Goal: Task Accomplishment & Management: Use online tool/utility

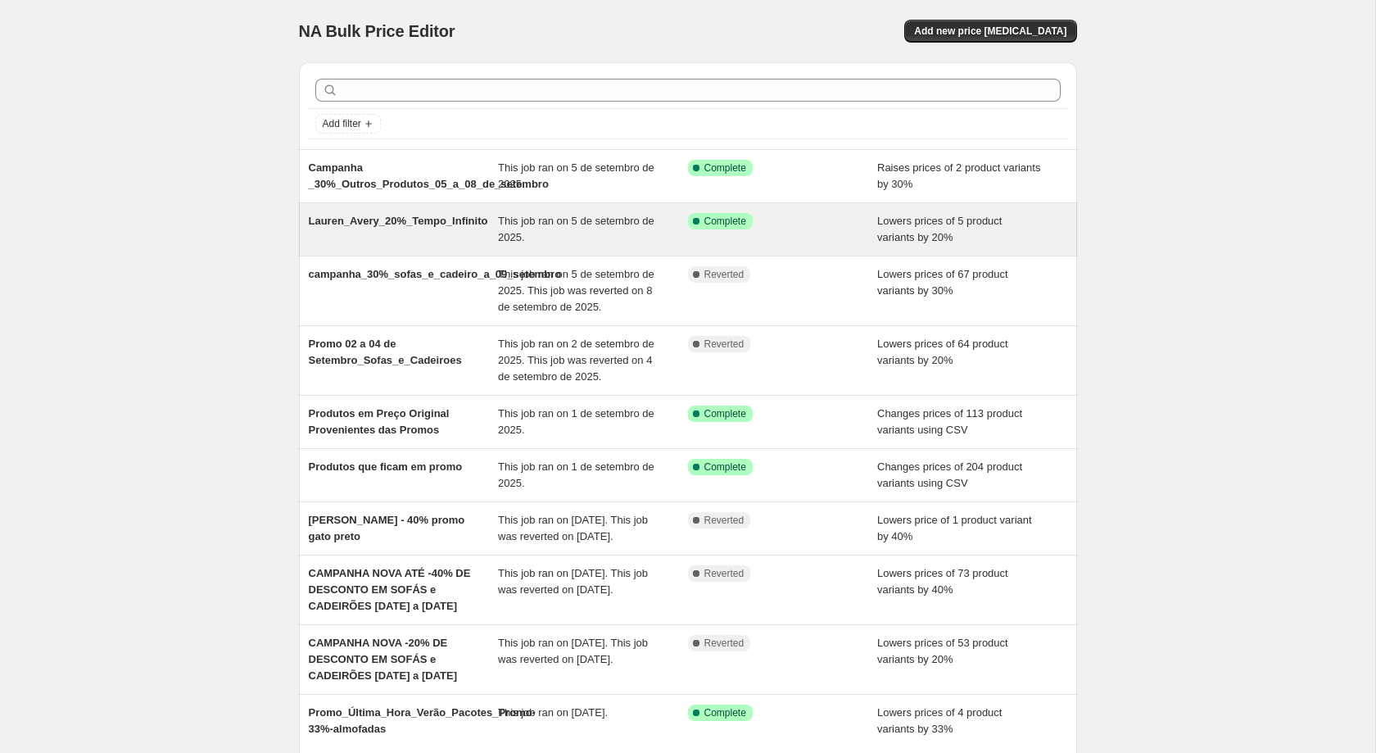
click at [817, 211] on div "Lauren_Avery_20%_Tempo_Infinito This job ran on [DATE]. Success Complete Comple…" at bounding box center [688, 229] width 778 height 52
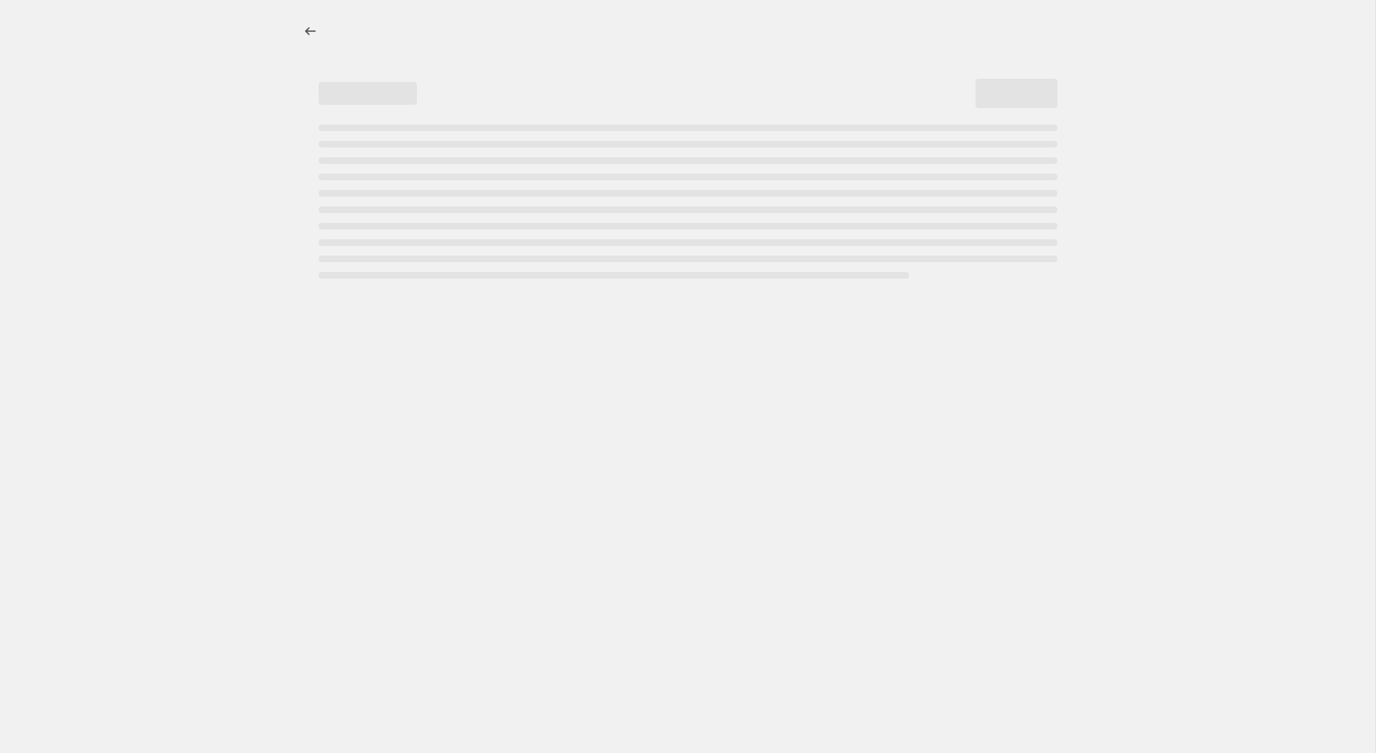
select select "percentage"
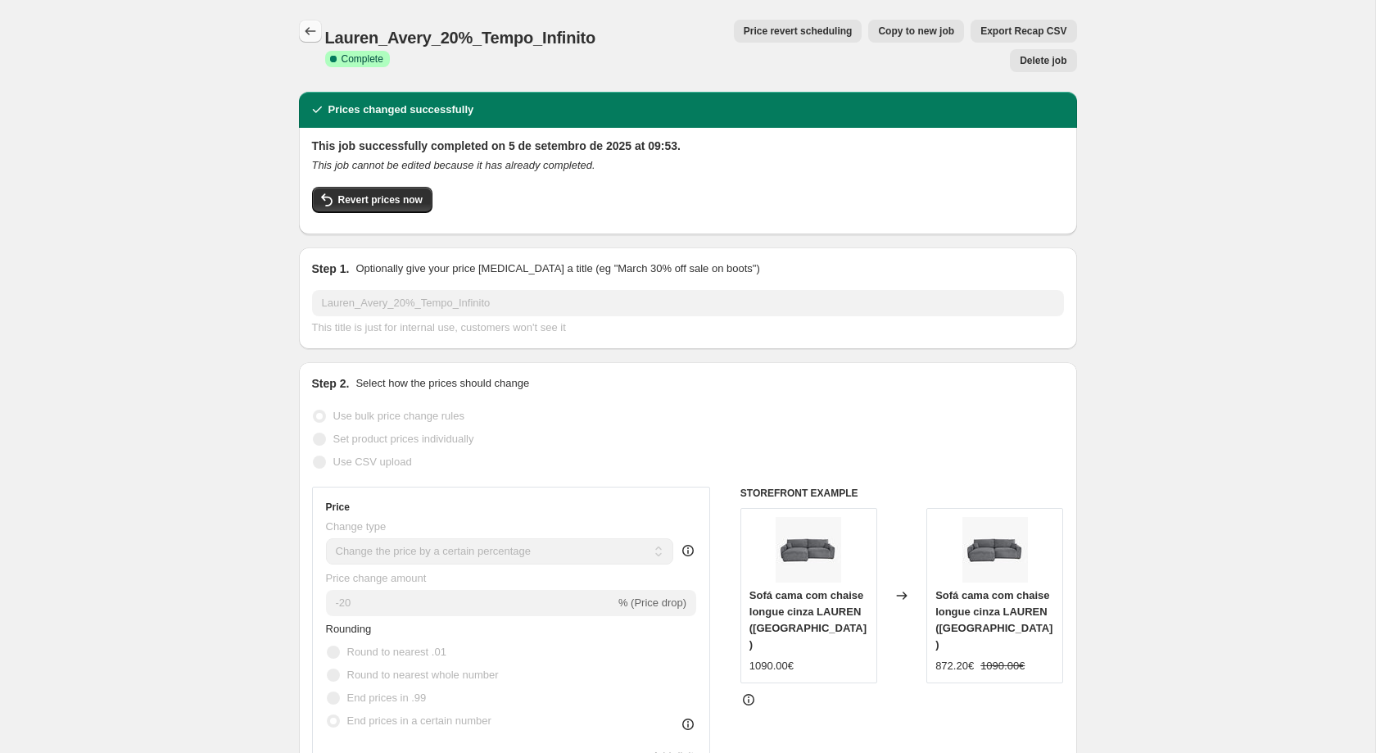
click at [308, 21] on button "Price change jobs" at bounding box center [310, 31] width 23 height 23
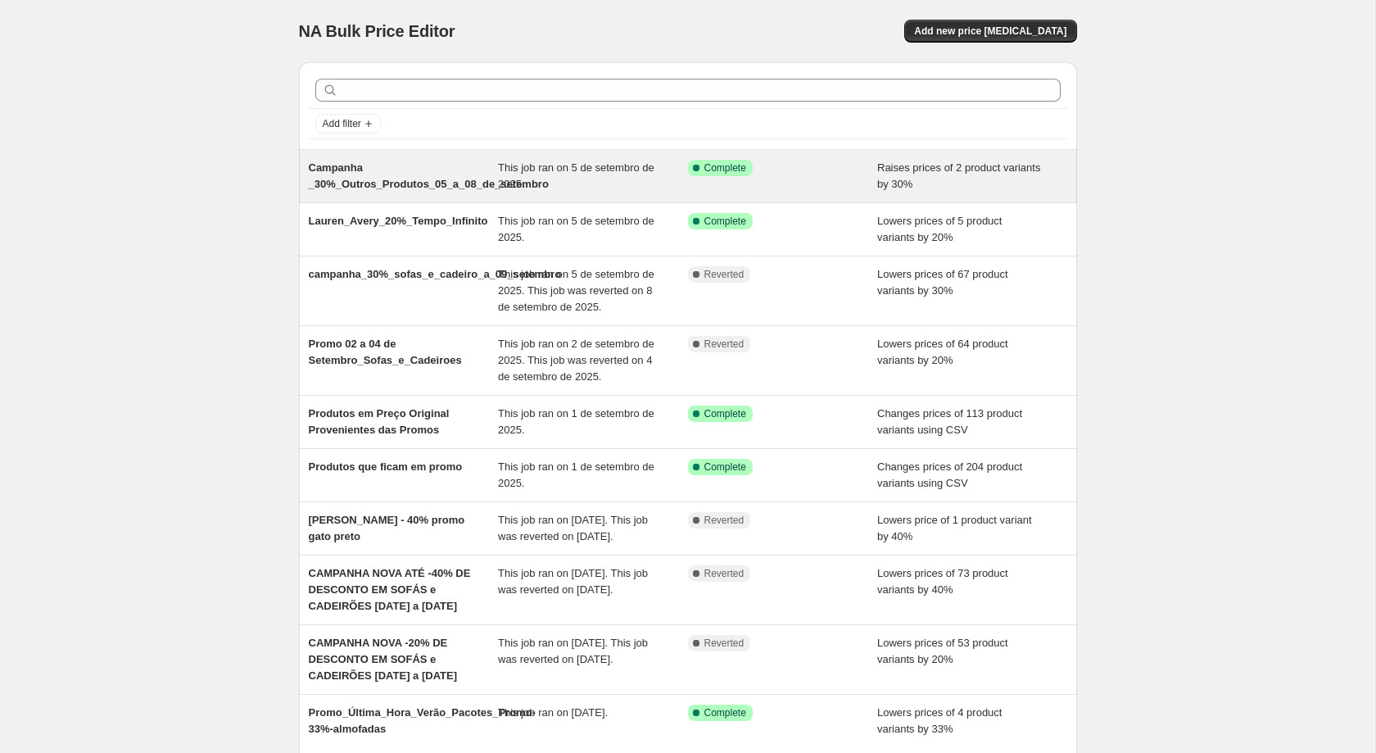
click at [748, 175] on div "Success Complete Complete" at bounding box center [770, 168] width 165 height 16
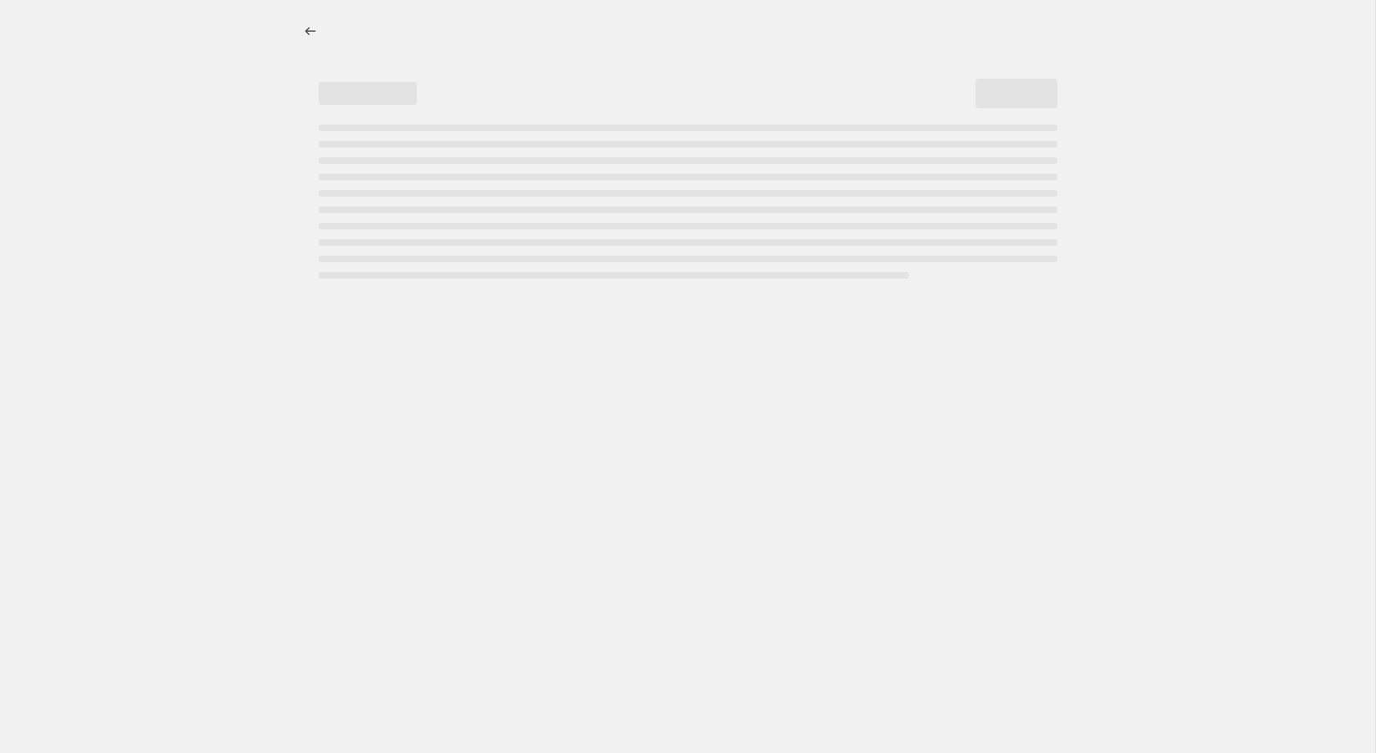
select select "percentage"
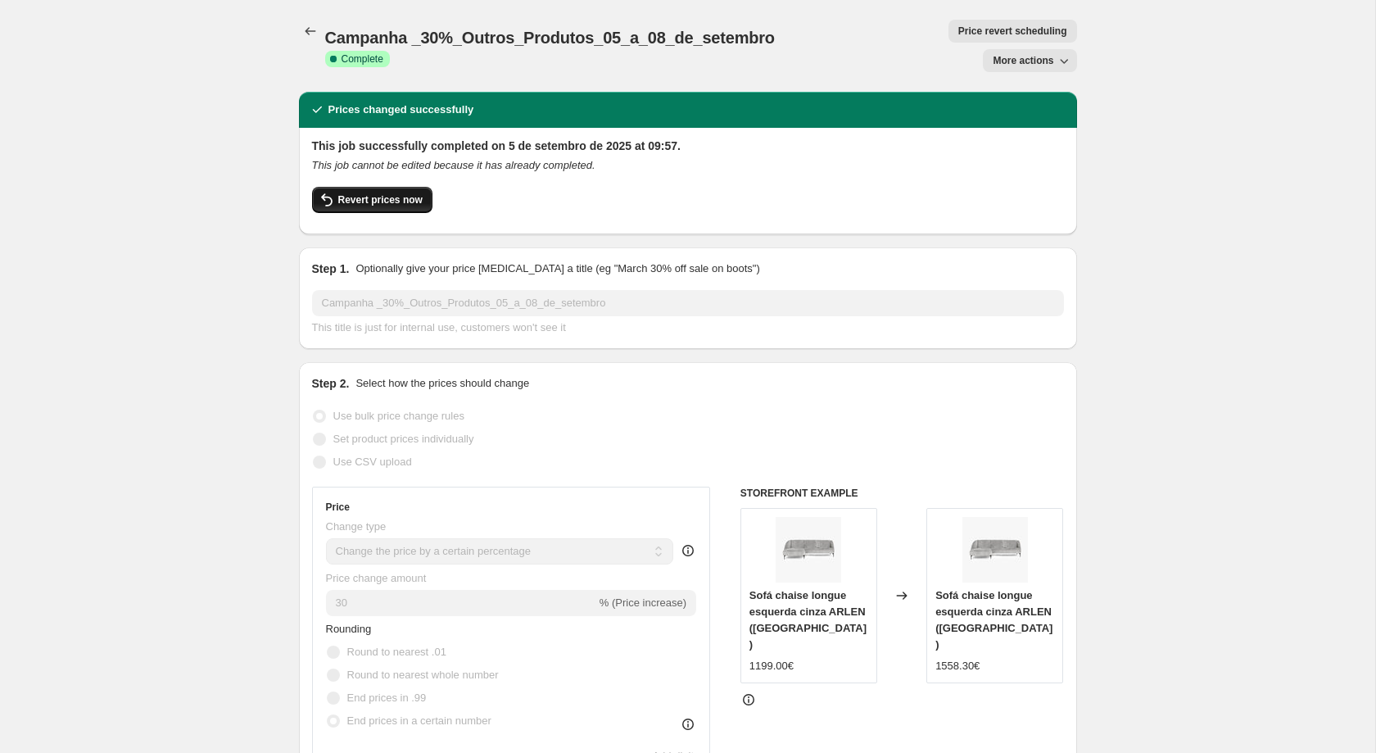
click at [396, 193] on span "Revert prices now" at bounding box center [380, 199] width 84 height 13
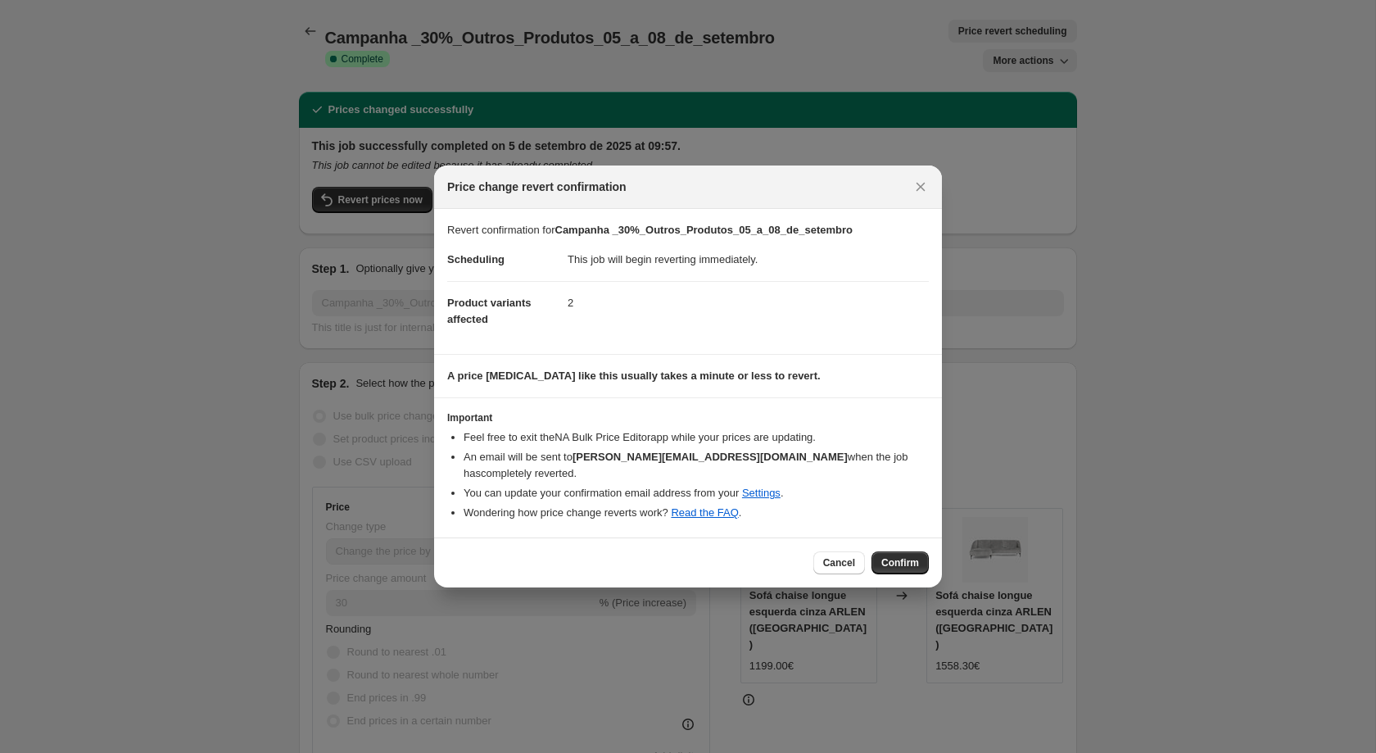
click at [900, 538] on div "Cancel Confirm" at bounding box center [688, 562] width 508 height 50
click at [906, 556] on span "Confirm" at bounding box center [900, 562] width 38 height 13
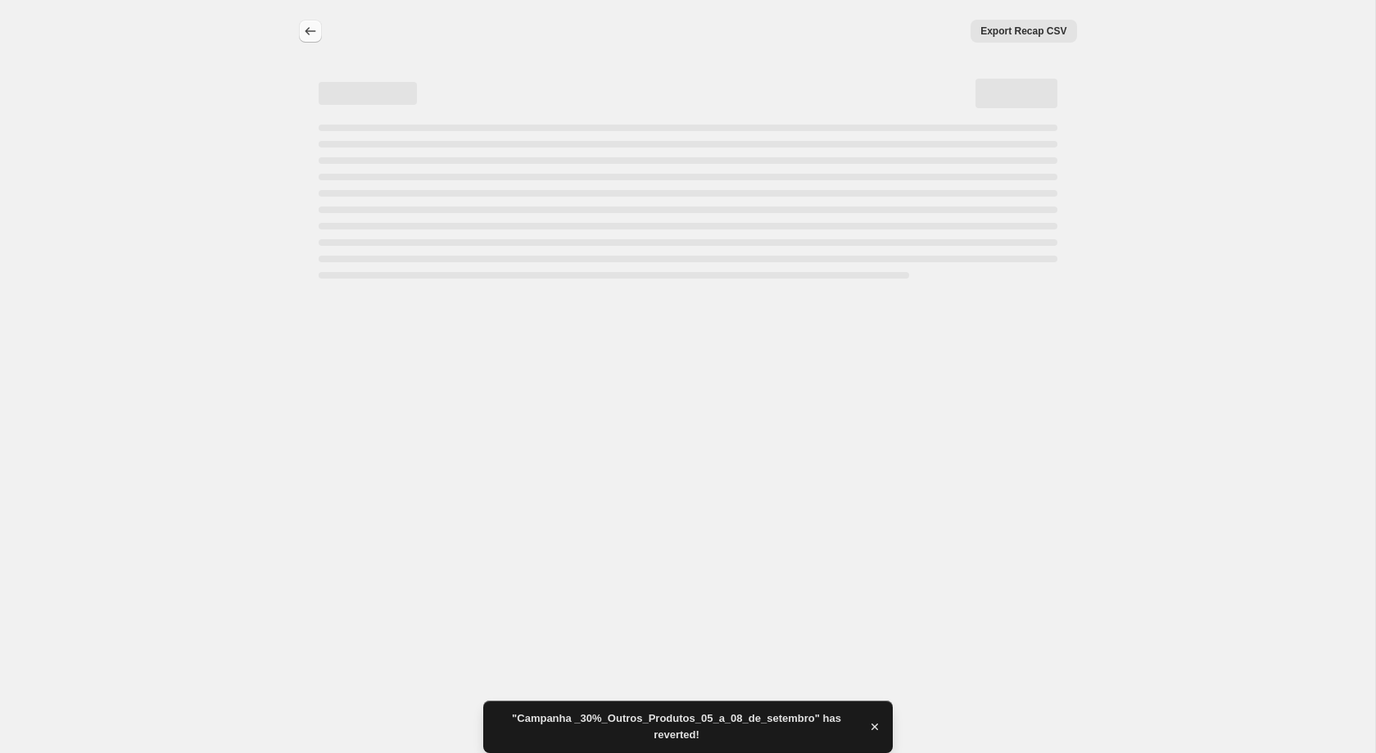
select select "percentage"
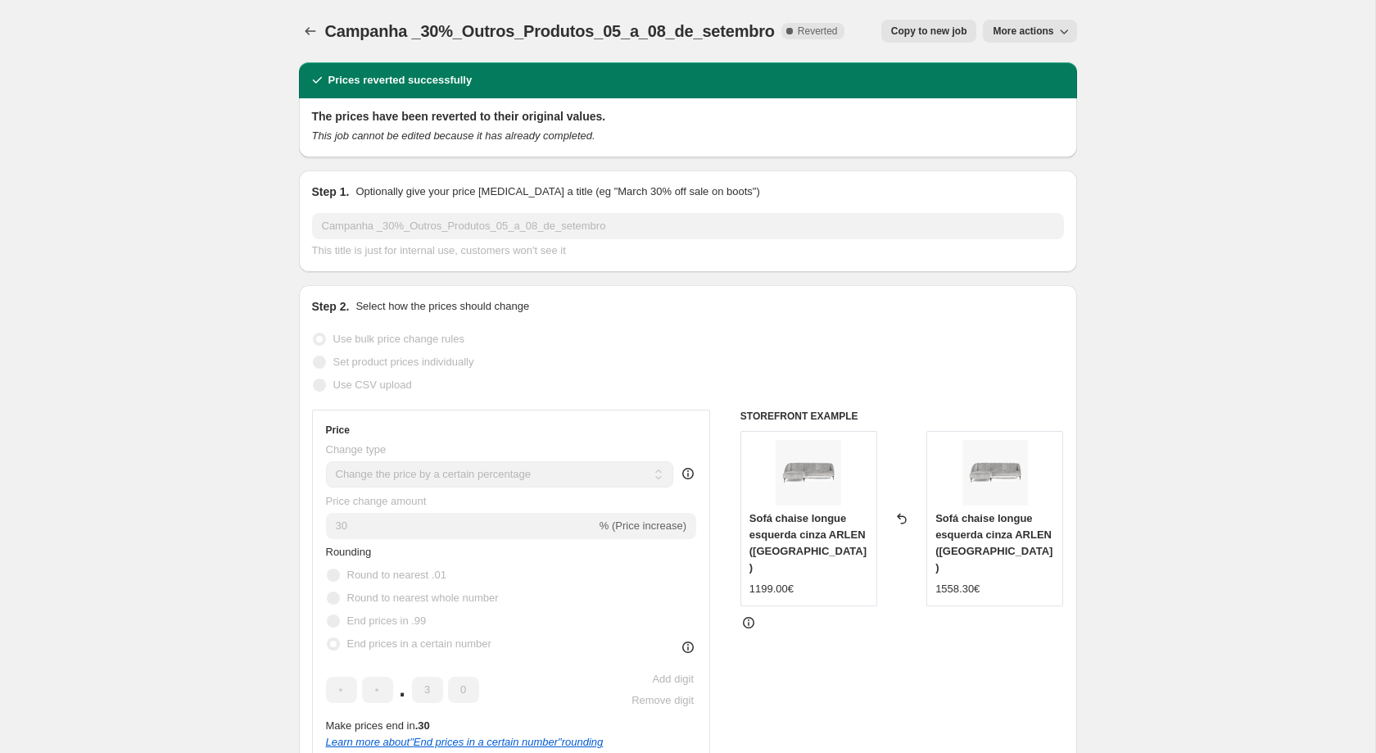
click at [321, 39] on div at bounding box center [312, 31] width 26 height 23
click at [316, 34] on icon "Price change jobs" at bounding box center [310, 31] width 16 height 16
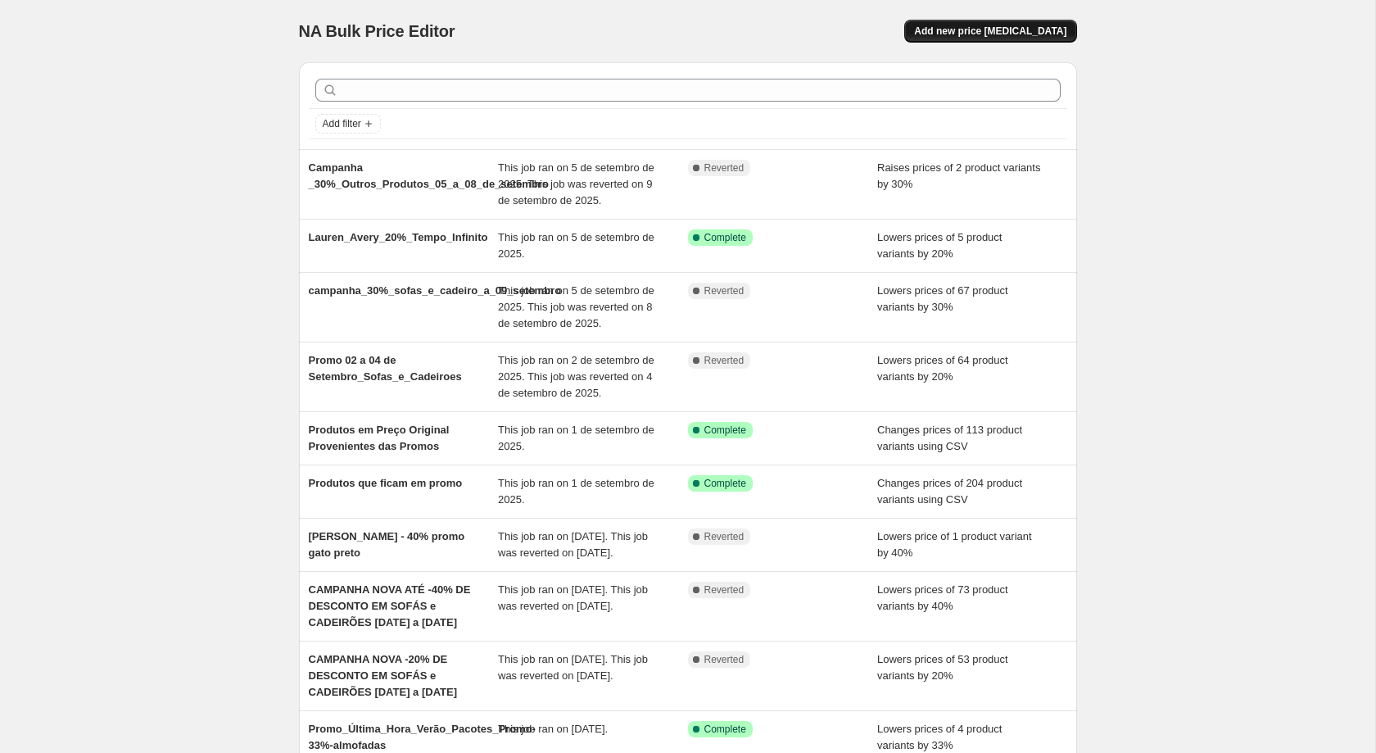
click at [1015, 24] on button "Add new price change job" at bounding box center [990, 31] width 172 height 23
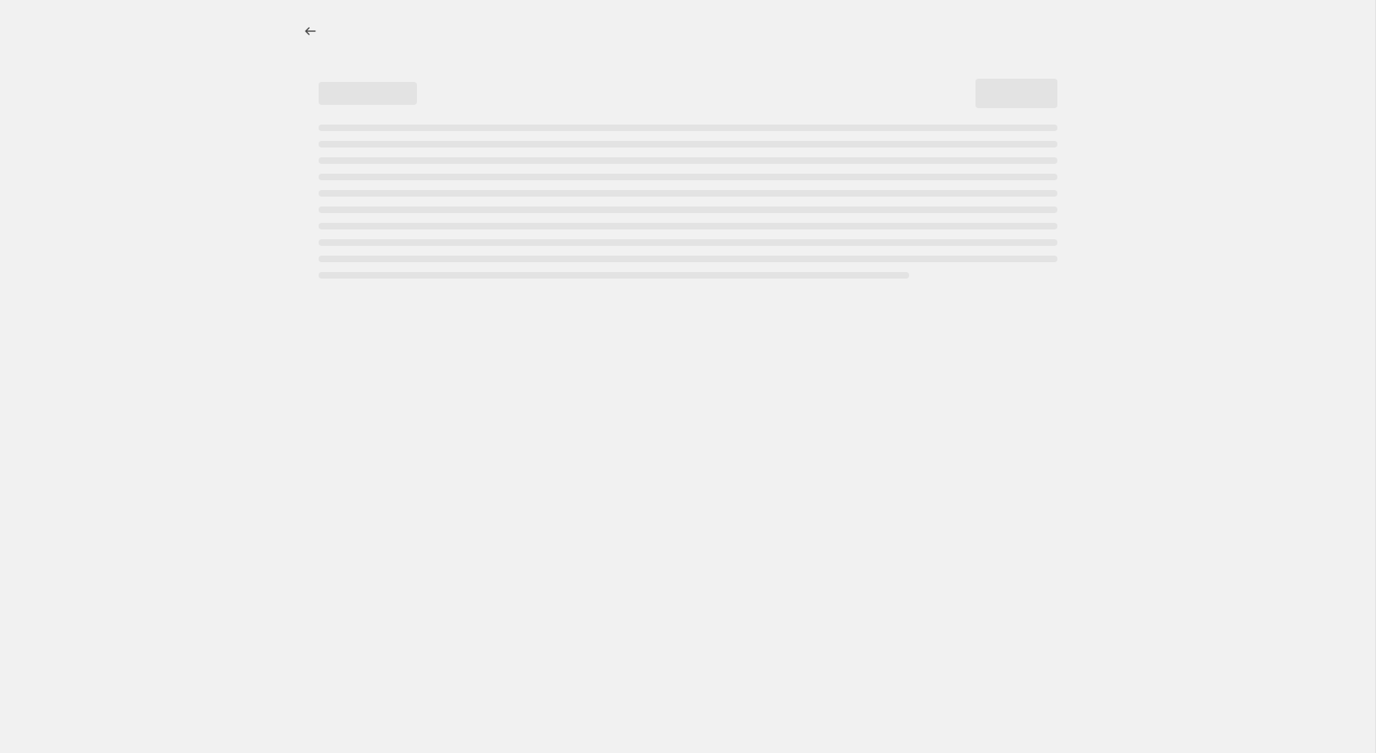
select select "percentage"
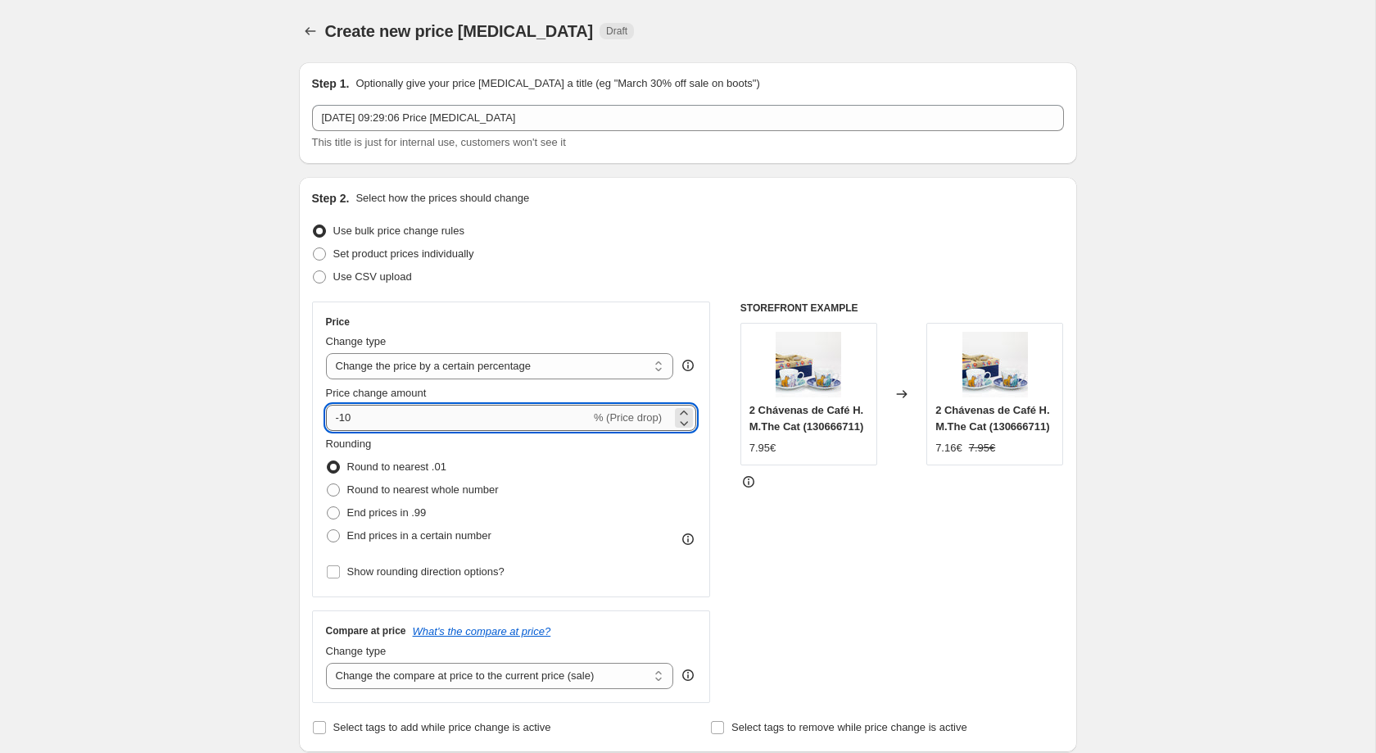
click at [486, 413] on input "-10" at bounding box center [458, 418] width 265 height 26
type input "-1"
type input "-20"
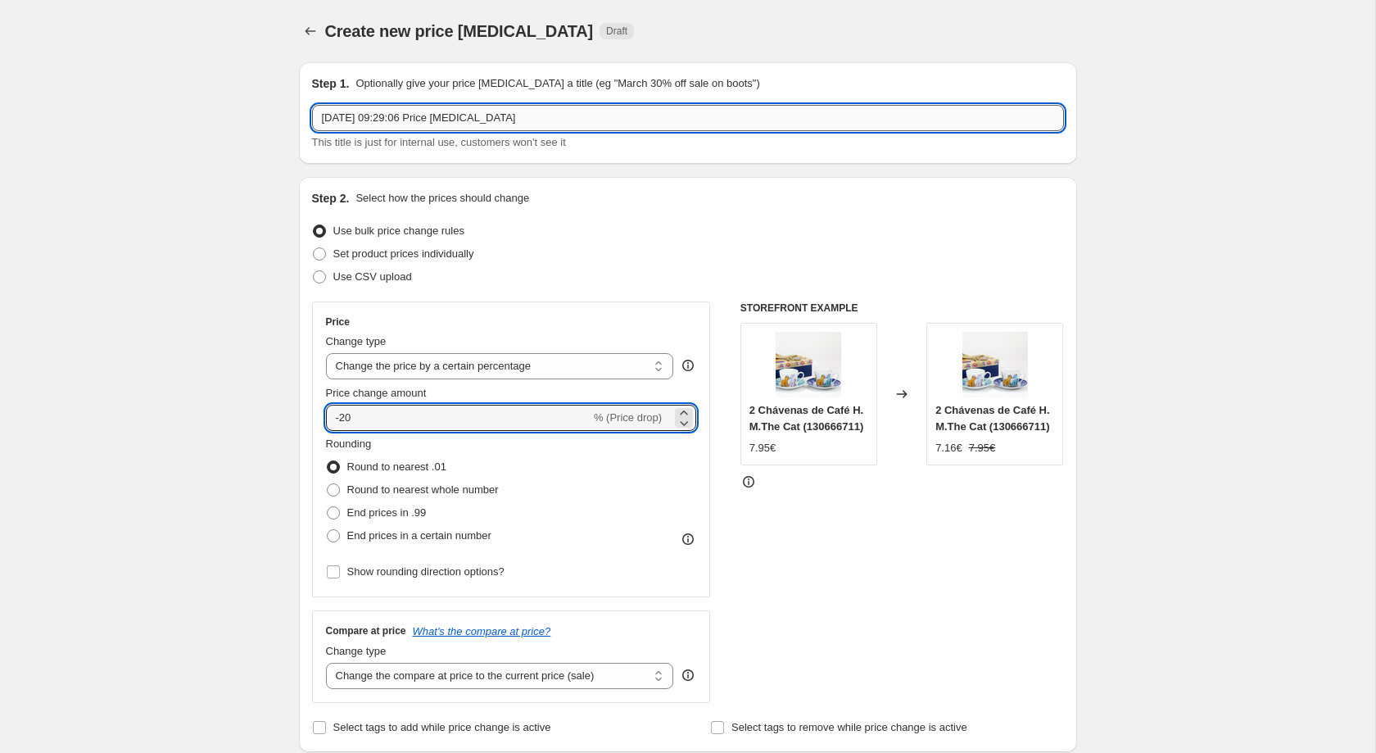
click at [387, 109] on input "9/09/2025, 09:29:06 Price change job" at bounding box center [688, 118] width 752 height 26
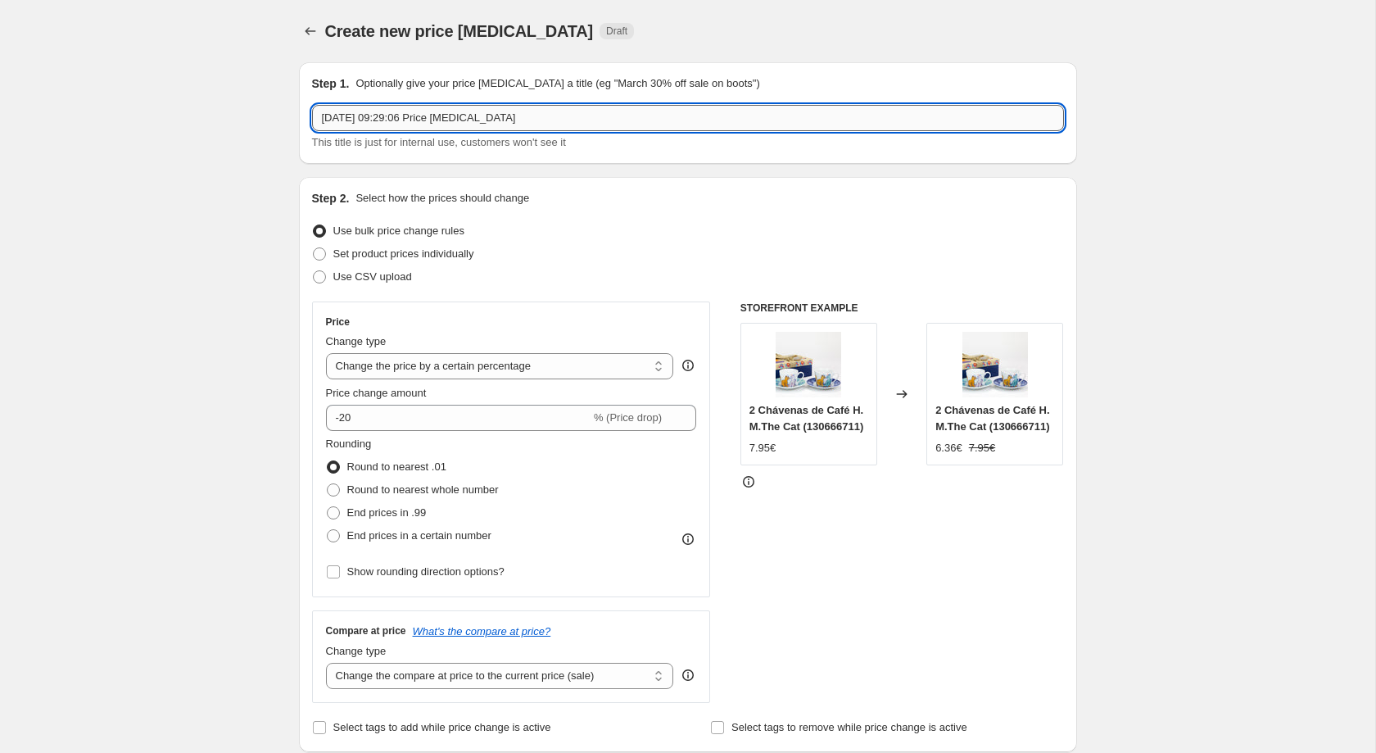
click at [387, 109] on input "9/09/2025, 09:29:06 Price change job" at bounding box center [688, 118] width 752 height 26
type input "sofas_20%"
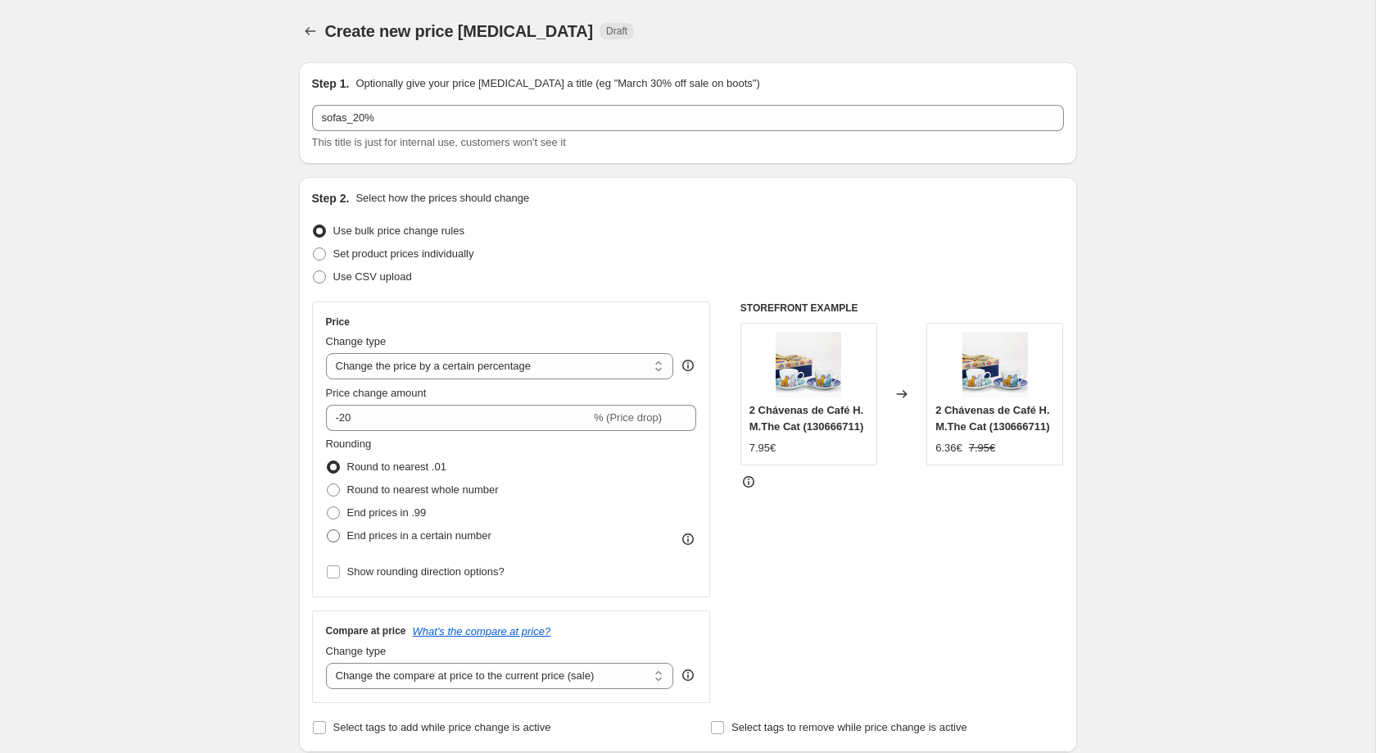
click at [411, 538] on span "End prices in a certain number" at bounding box center [419, 535] width 144 height 12
click at [328, 530] on input "End prices in a certain number" at bounding box center [327, 529] width 1 height 1
radio input "true"
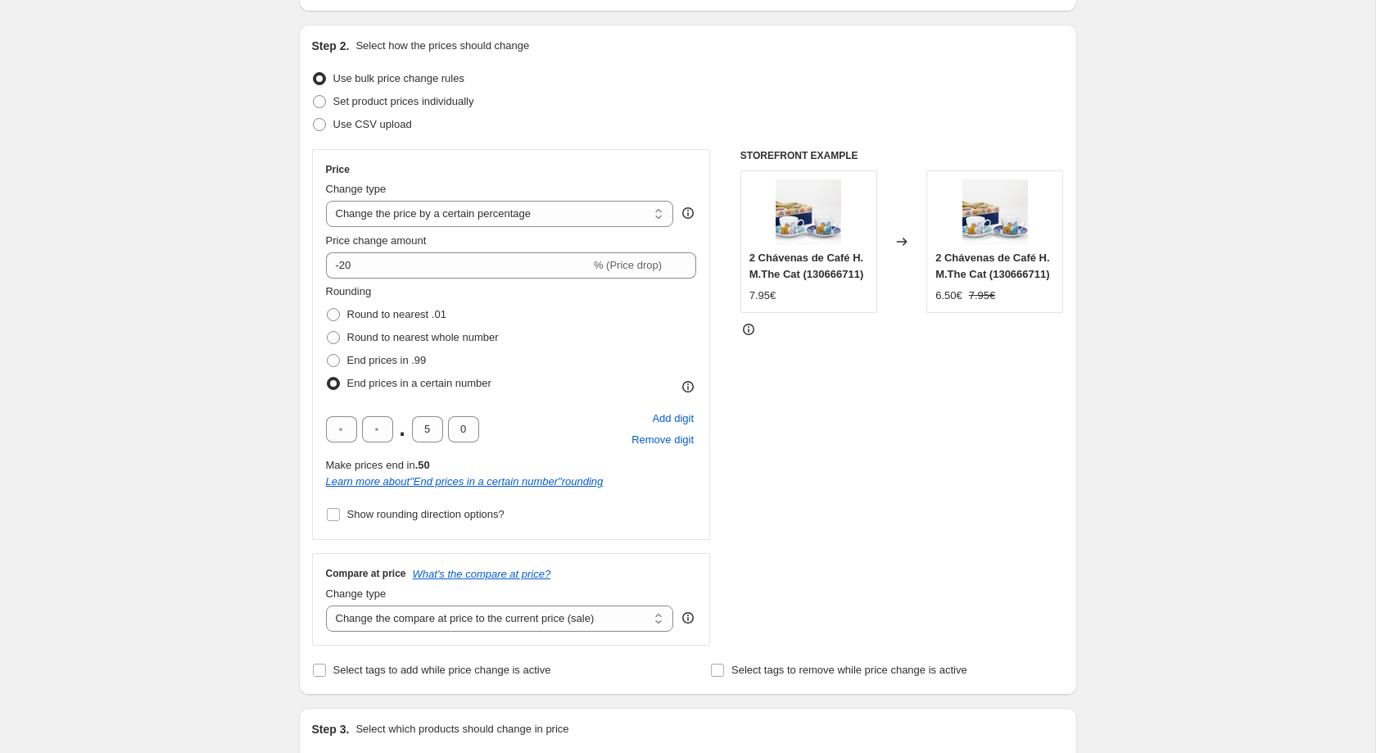
scroll to position [326, 0]
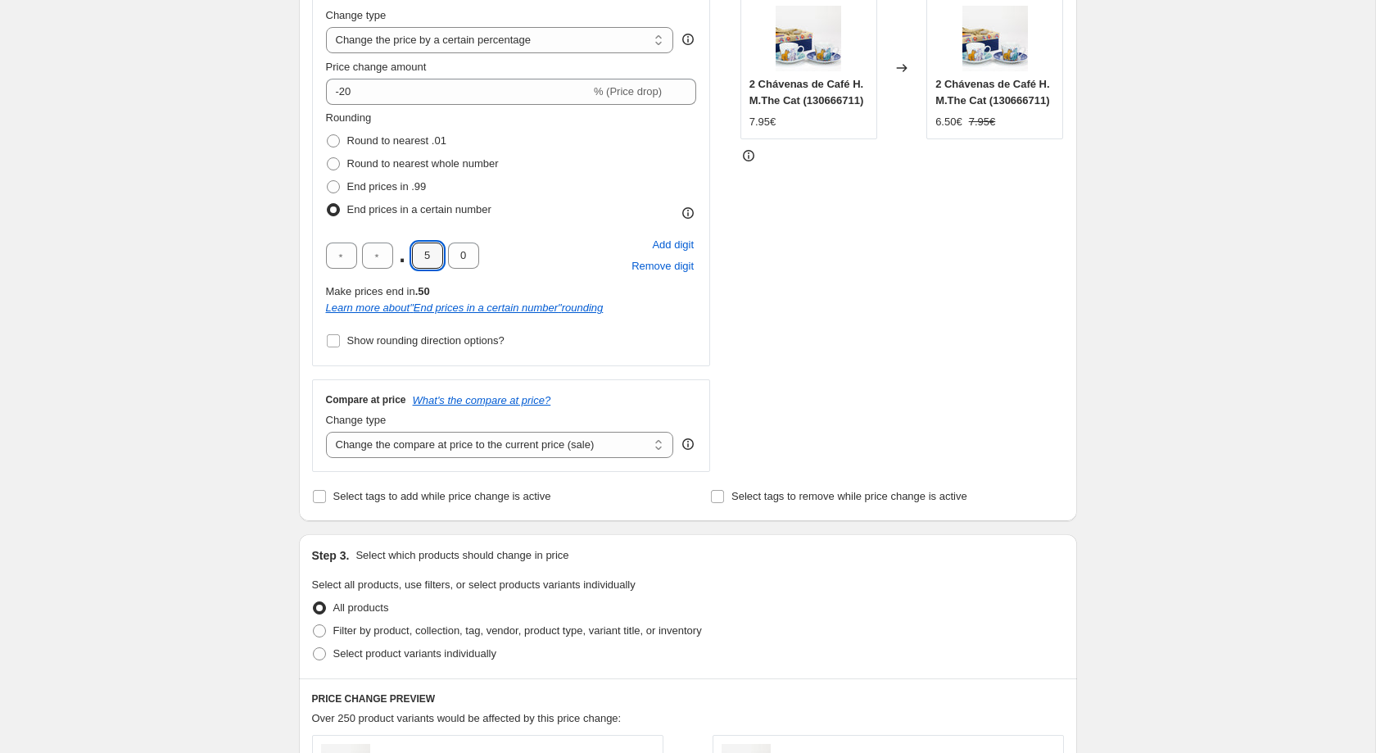
drag, startPoint x: 430, startPoint y: 261, endPoint x: 410, endPoint y: 261, distance: 19.7
click at [410, 261] on div ". 5 0" at bounding box center [402, 255] width 153 height 26
type input "2"
click at [228, 297] on div "Create new price change job. This page is ready Create new price change job Dra…" at bounding box center [687, 540] width 1375 height 1733
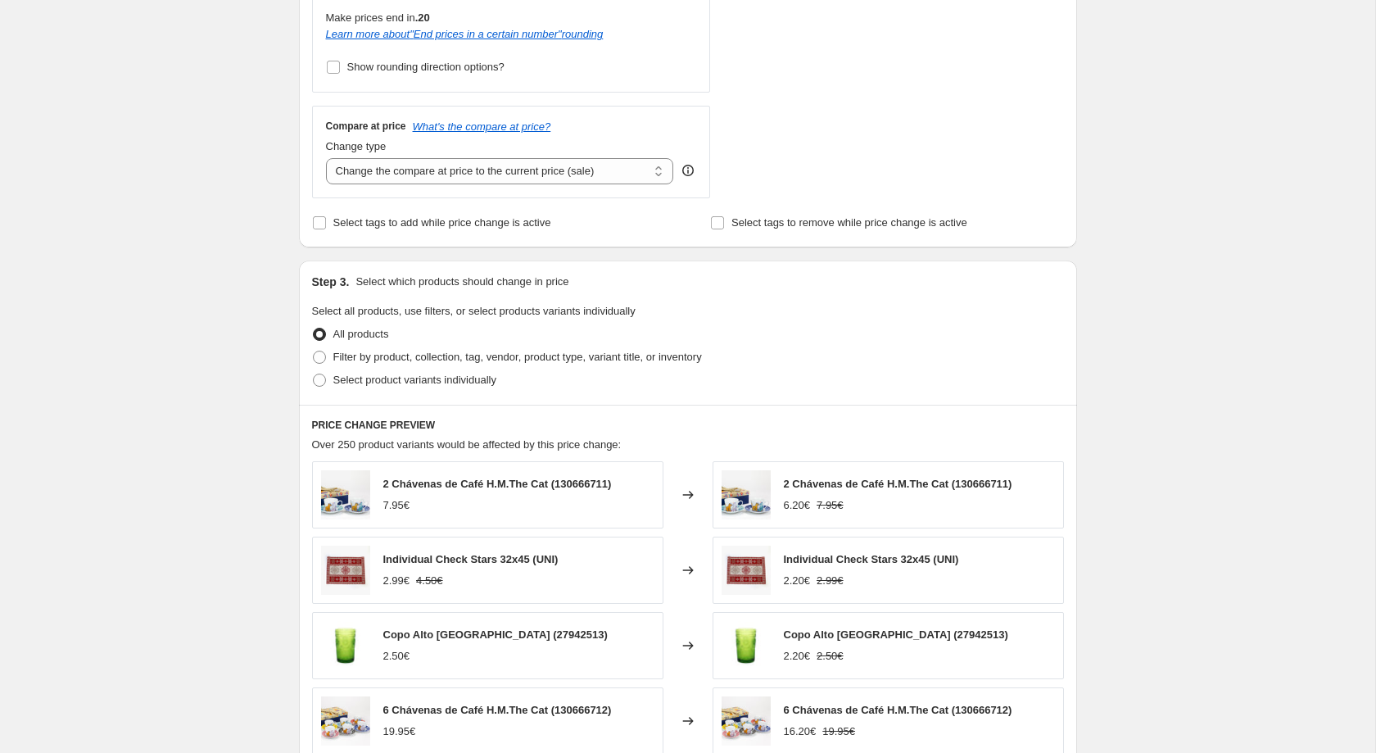
scroll to position [613, 0]
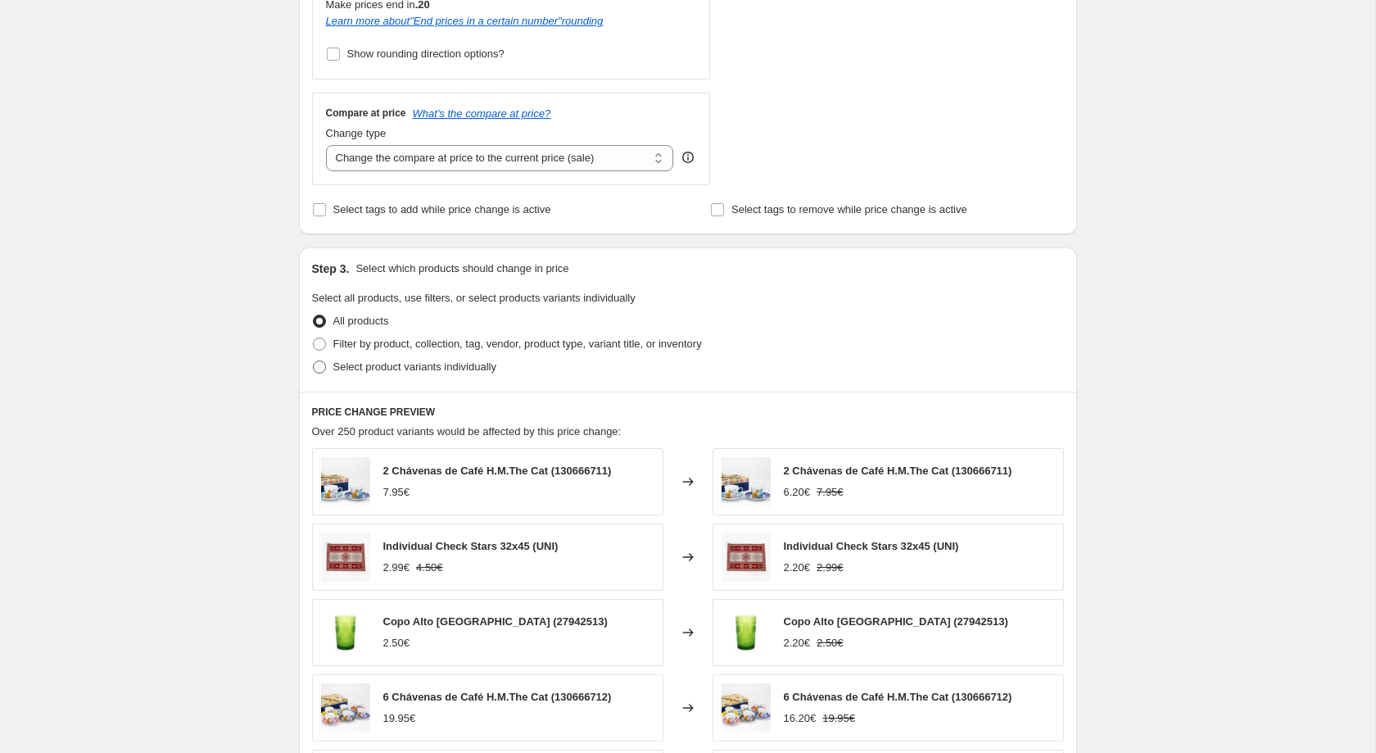
click at [410, 369] on span "Select product variants individually" at bounding box center [414, 366] width 163 height 12
click at [314, 361] on input "Select product variants individually" at bounding box center [313, 360] width 1 height 1
radio input "true"
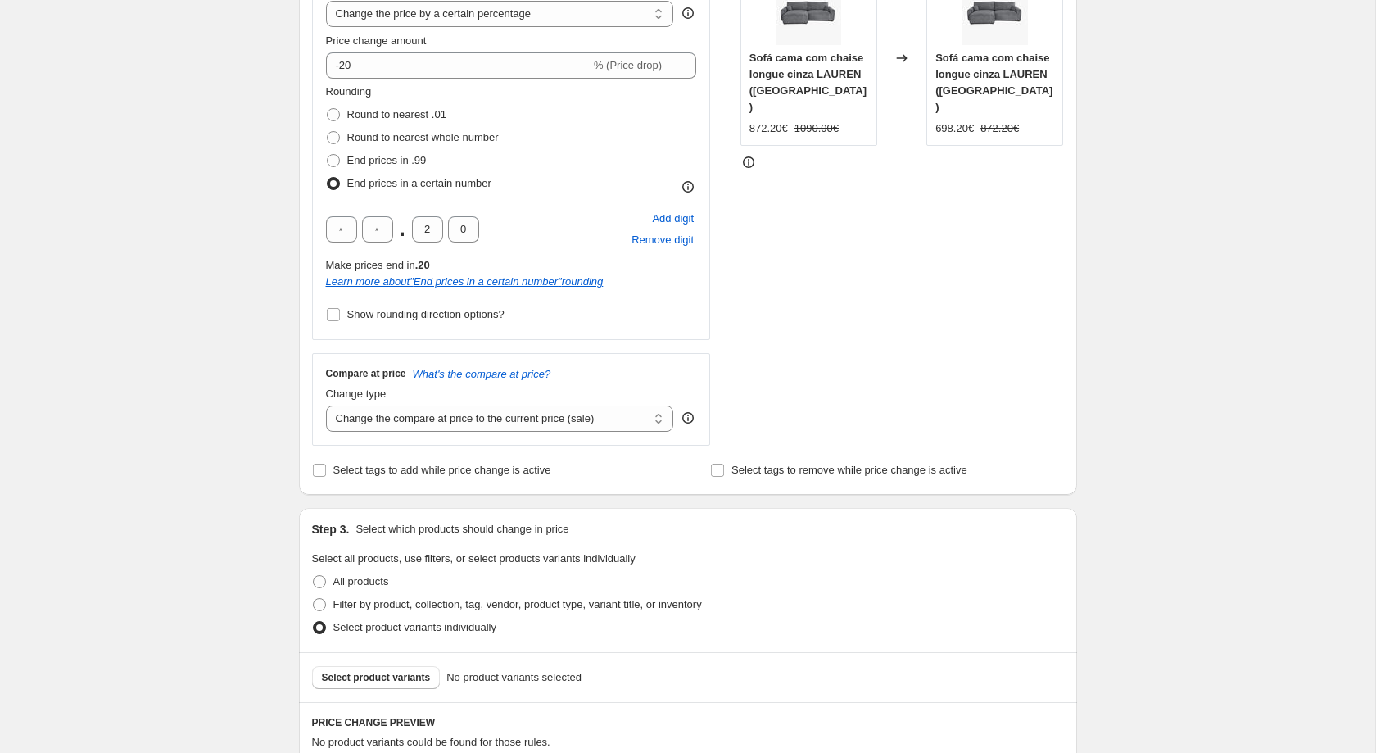
scroll to position [627, 0]
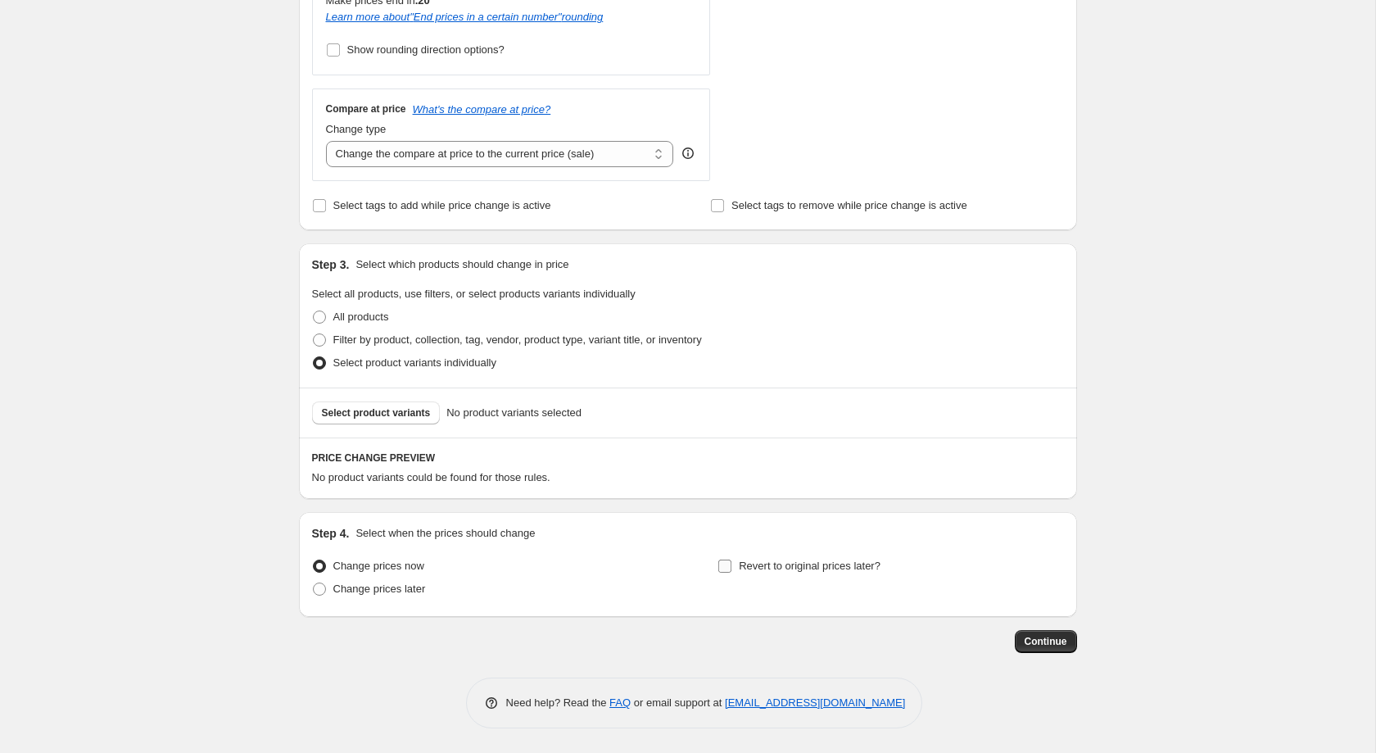
click at [723, 559] on input "Revert to original prices later?" at bounding box center [724, 565] width 13 height 13
checkbox input "true"
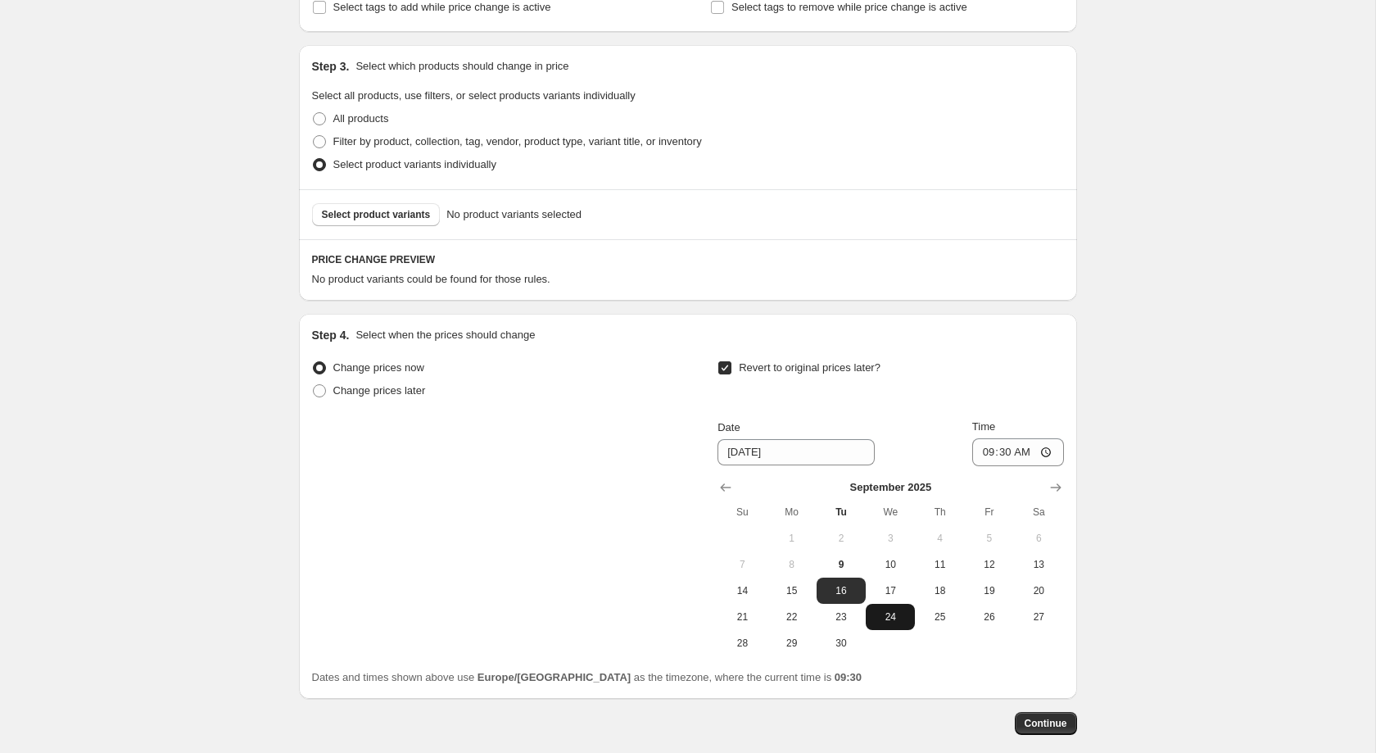
scroll to position [819, 0]
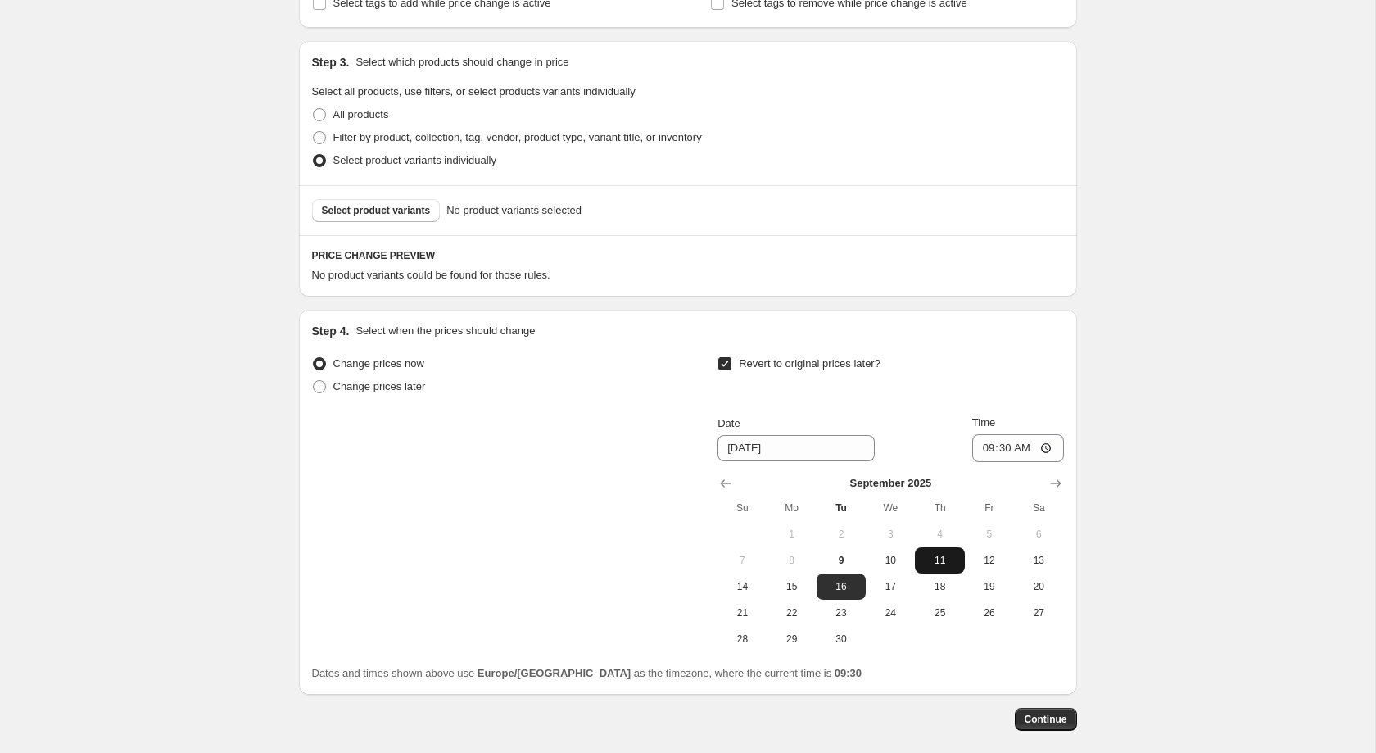
click at [935, 565] on span "11" at bounding box center [940, 560] width 36 height 13
type input "9/11/2025"
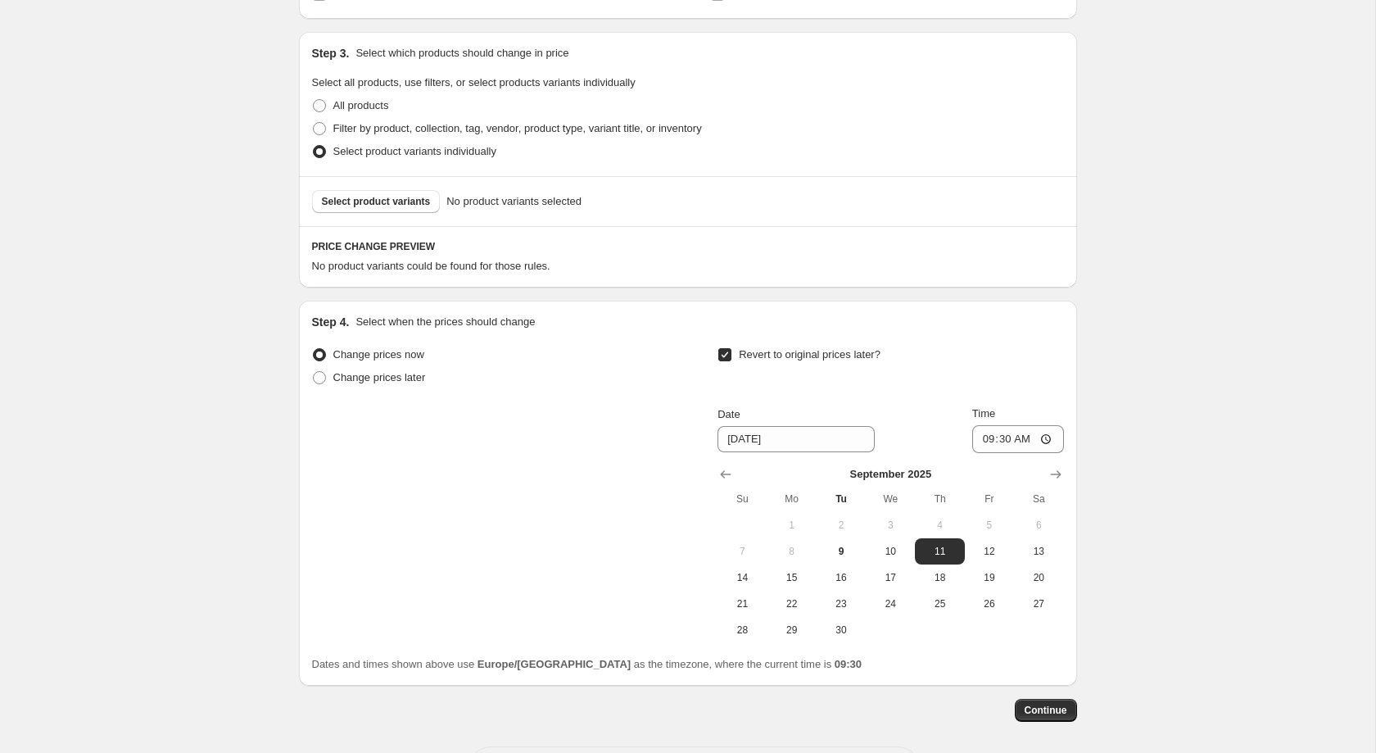
scroll to position [829, 0]
click at [1003, 464] on div "September 2025 Su Mo Tu We Th Fr Sa 1 2 3 4 5 6 7 8 9 10 11 12 13 14 15 16 17 1…" at bounding box center [883, 547] width 359 height 190
click at [1005, 452] on input "09:30" at bounding box center [1018, 438] width 92 height 28
type input "23:59"
click at [483, 540] on div "Change prices now Change prices later Revert to original prices later? Date 9/1…" at bounding box center [688, 492] width 752 height 300
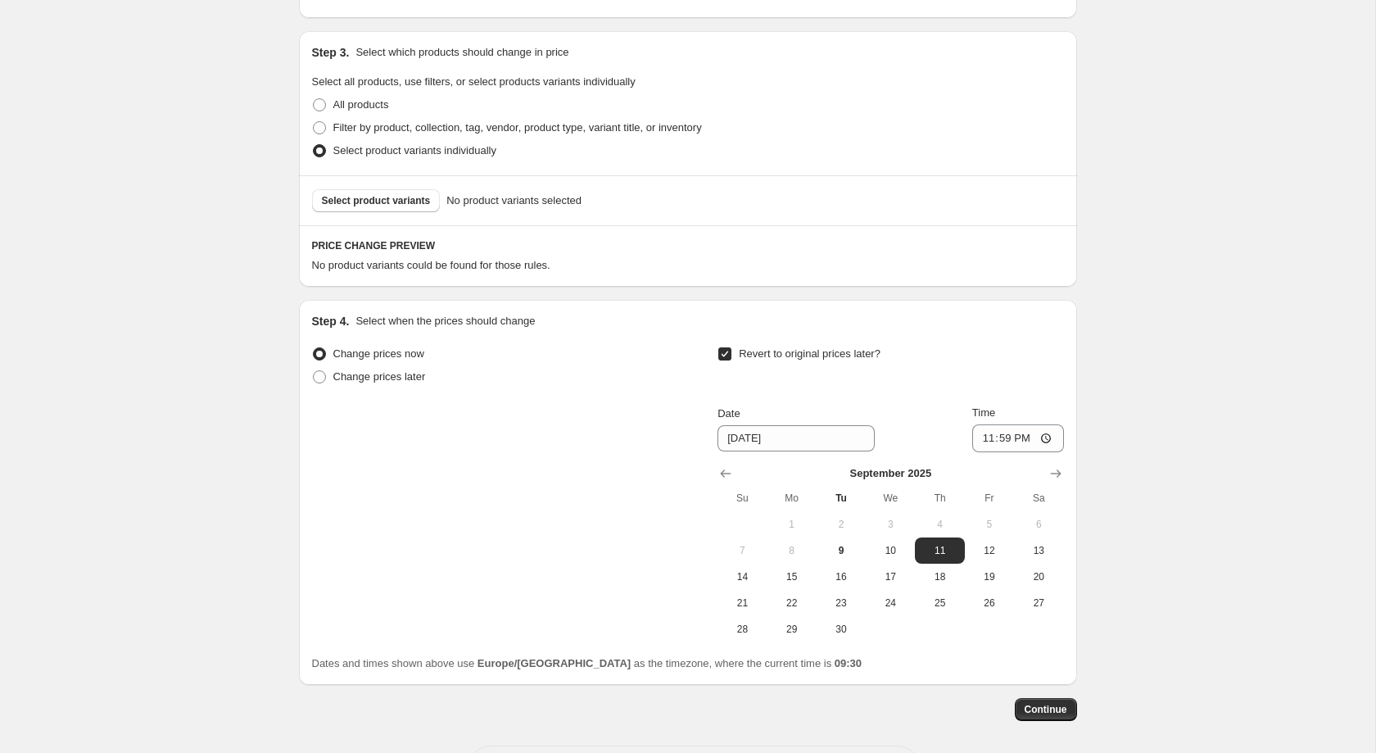
scroll to position [809, 0]
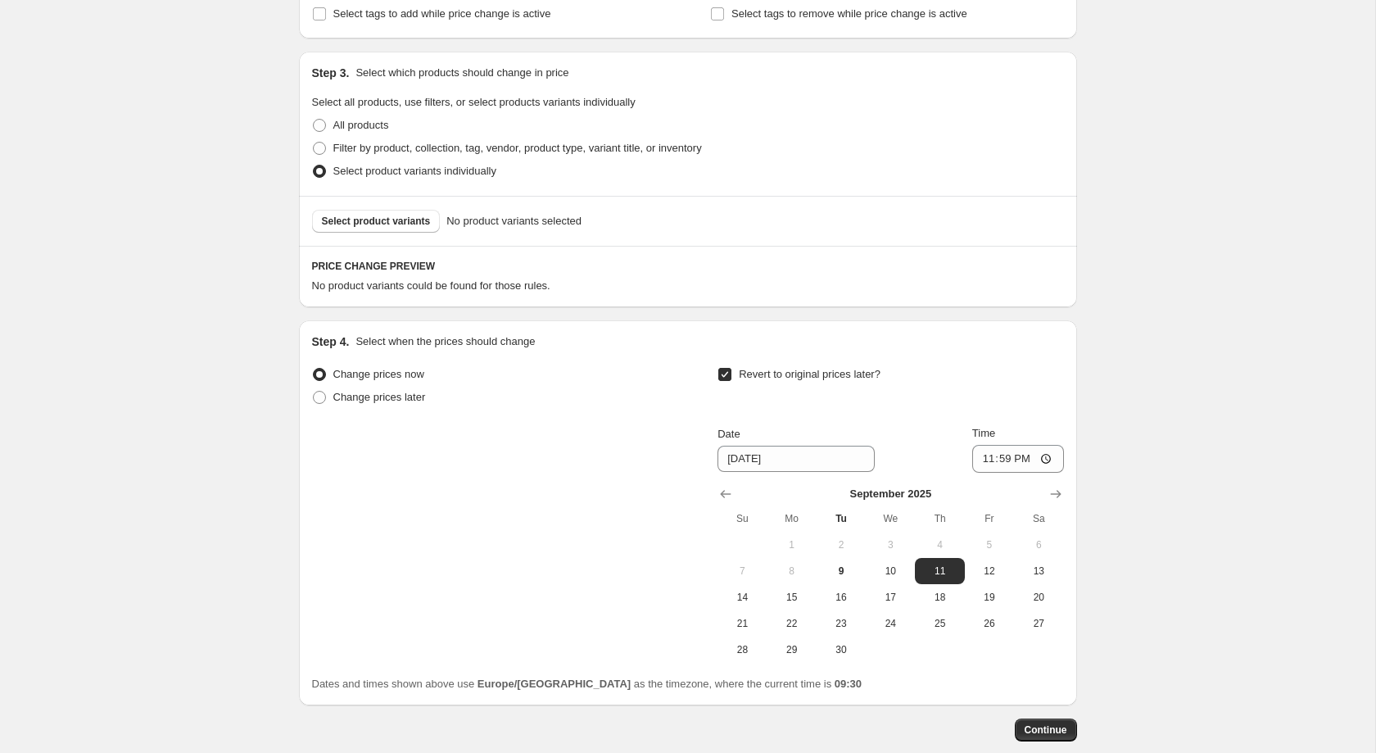
click at [418, 214] on div "Select product variants No product variants selected" at bounding box center [688, 221] width 778 height 50
click at [417, 226] on button "Select product variants" at bounding box center [376, 221] width 129 height 23
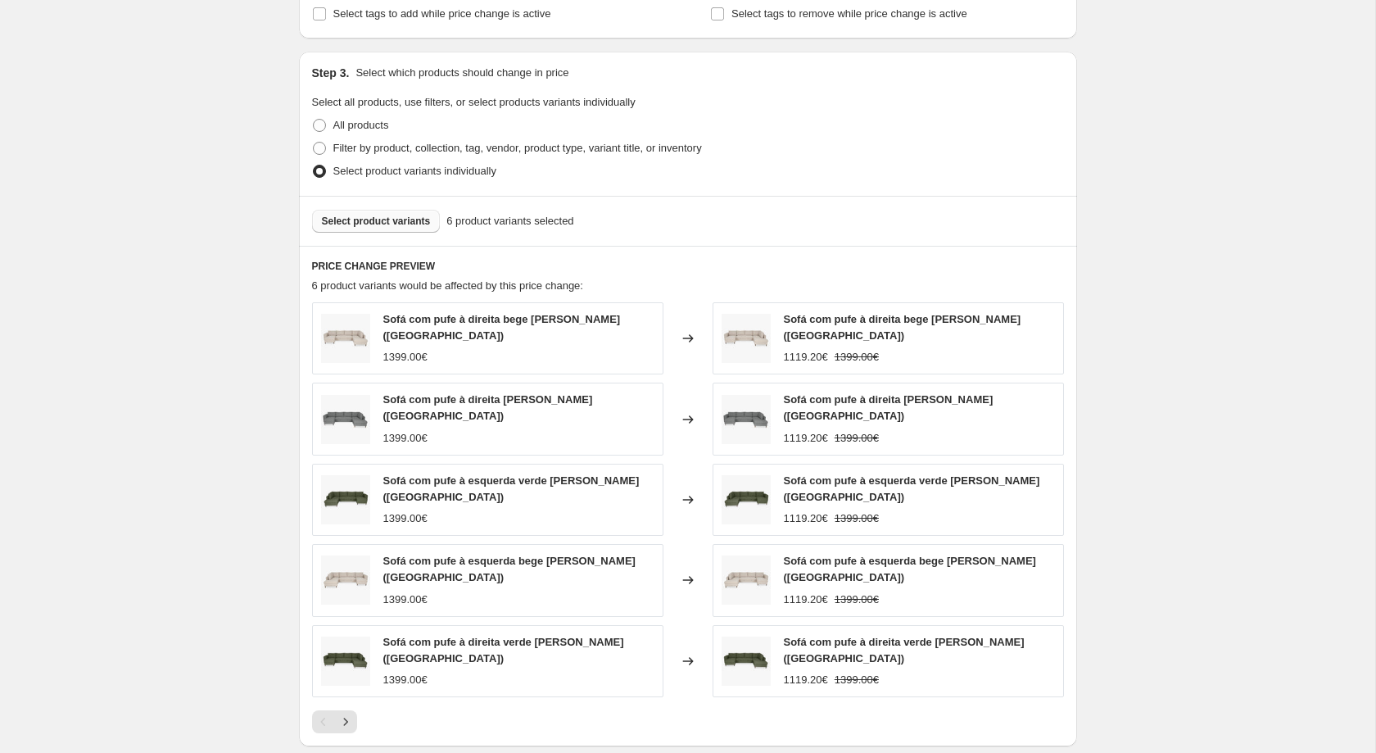
click at [404, 227] on span "Select product variants" at bounding box center [376, 221] width 109 height 13
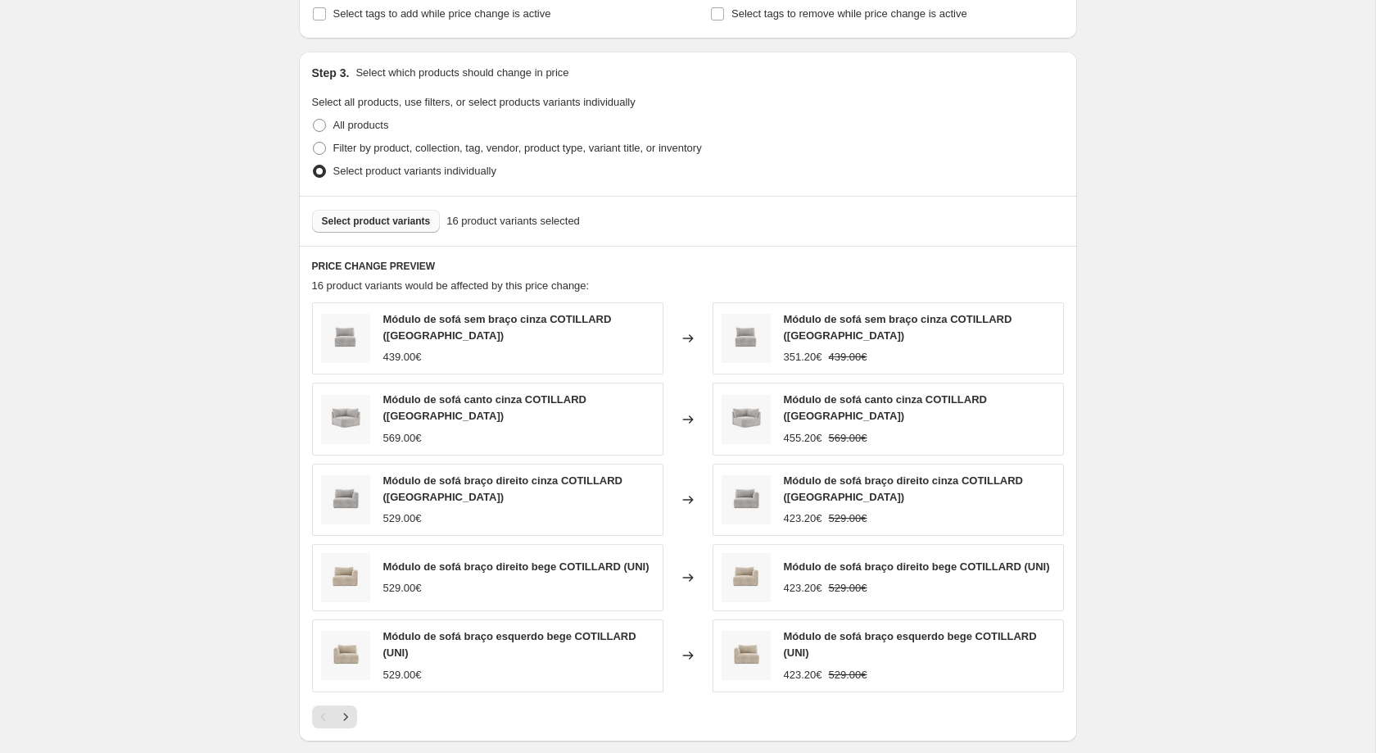
click at [390, 233] on button "Select product variants" at bounding box center [376, 221] width 129 height 23
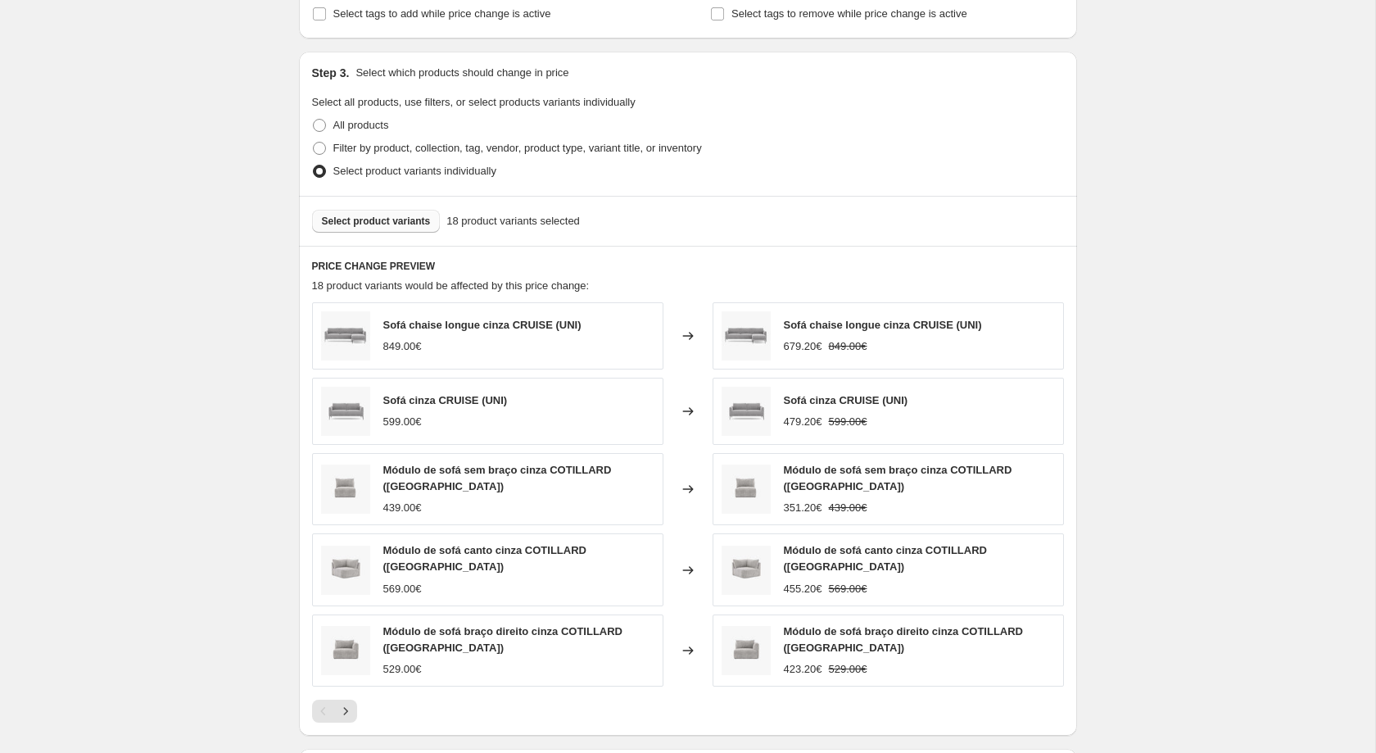
click at [375, 233] on button "Select product variants" at bounding box center [376, 221] width 129 height 23
click at [382, 228] on span "Select product variants" at bounding box center [376, 221] width 109 height 13
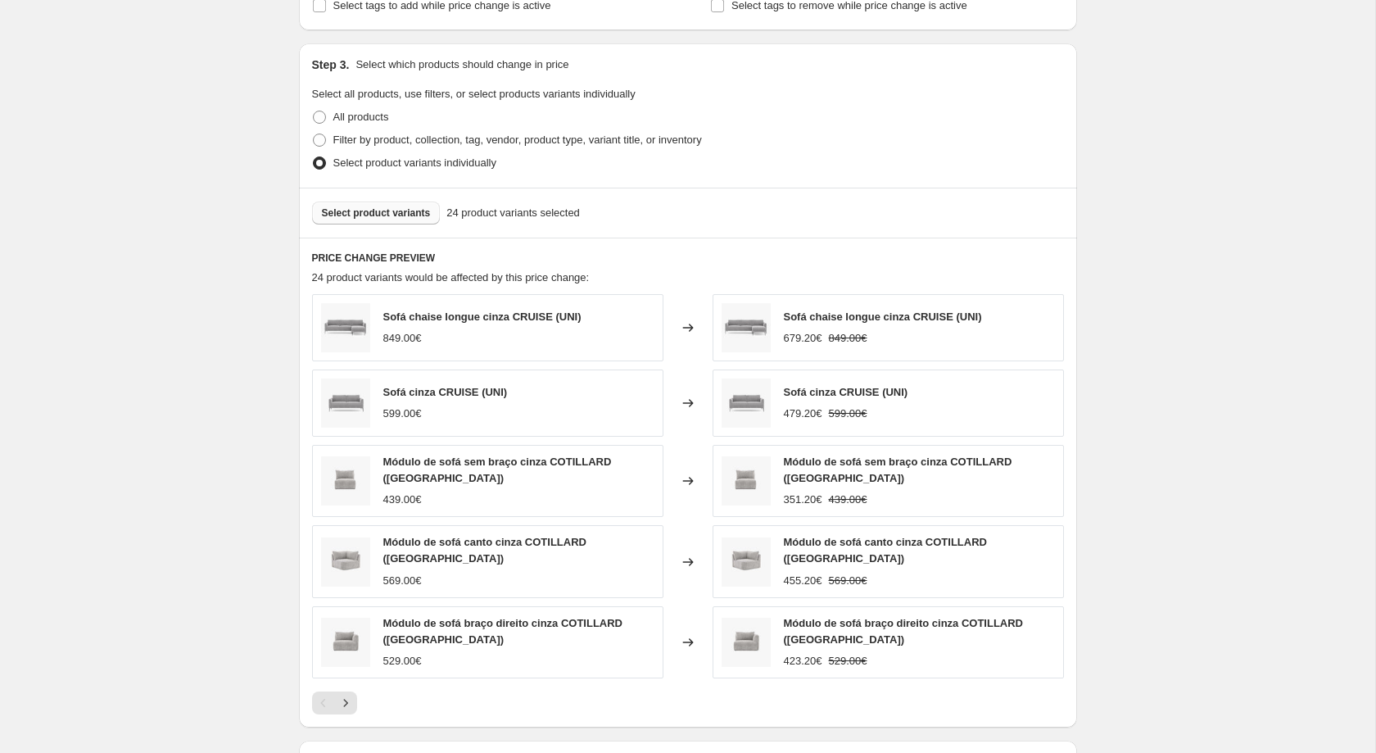
scroll to position [819, 0]
click at [365, 210] on button "Select product variants" at bounding box center [376, 210] width 129 height 23
click at [391, 217] on span "Select product variants" at bounding box center [376, 210] width 109 height 13
click at [388, 215] on span "Select product variants" at bounding box center [376, 210] width 109 height 13
click at [364, 206] on div "Select product variants 33 product variants selected" at bounding box center [688, 210] width 778 height 50
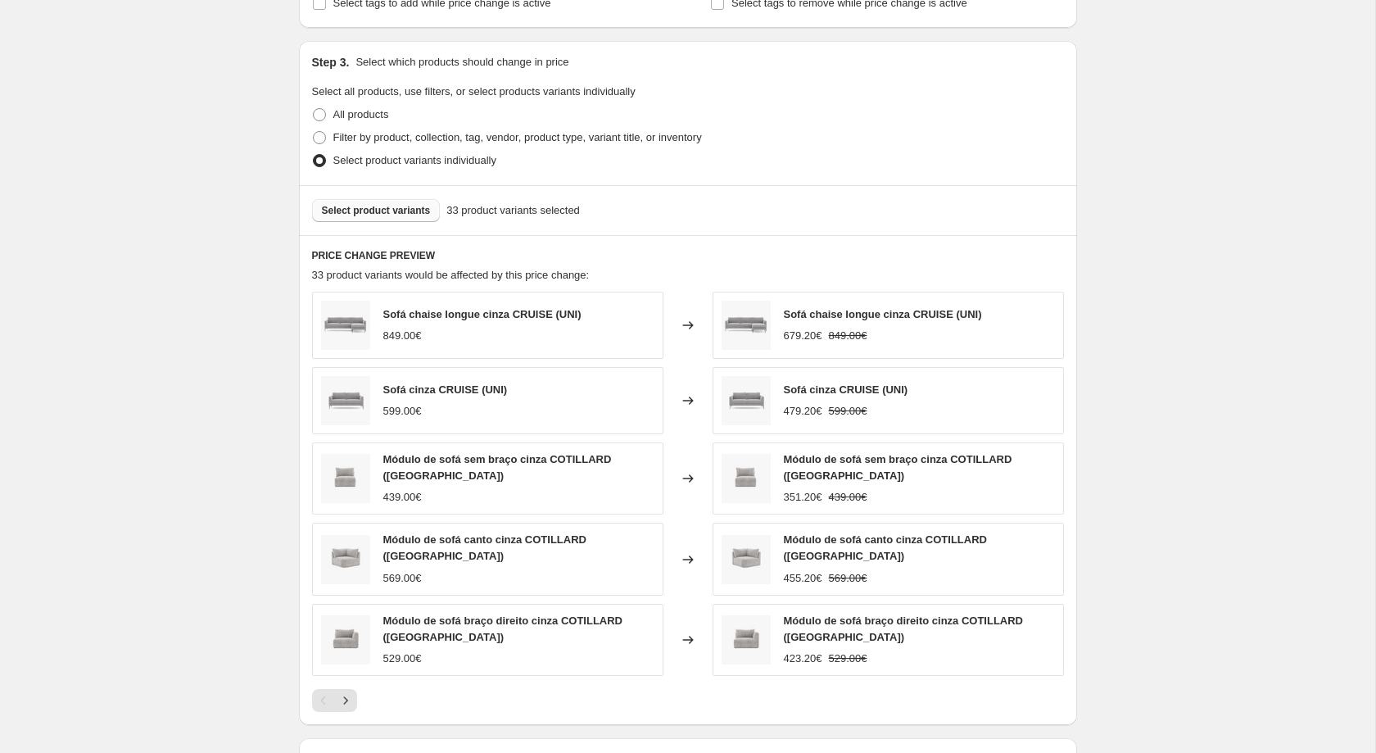
click at [366, 215] on span "Select product variants" at bounding box center [376, 210] width 109 height 13
click at [414, 222] on button "Select product variants" at bounding box center [376, 210] width 129 height 23
click at [370, 217] on span "Select product variants" at bounding box center [376, 210] width 109 height 13
click at [423, 209] on button "Select product variants" at bounding box center [376, 210] width 129 height 23
click at [394, 211] on button "Select product variants" at bounding box center [376, 210] width 129 height 23
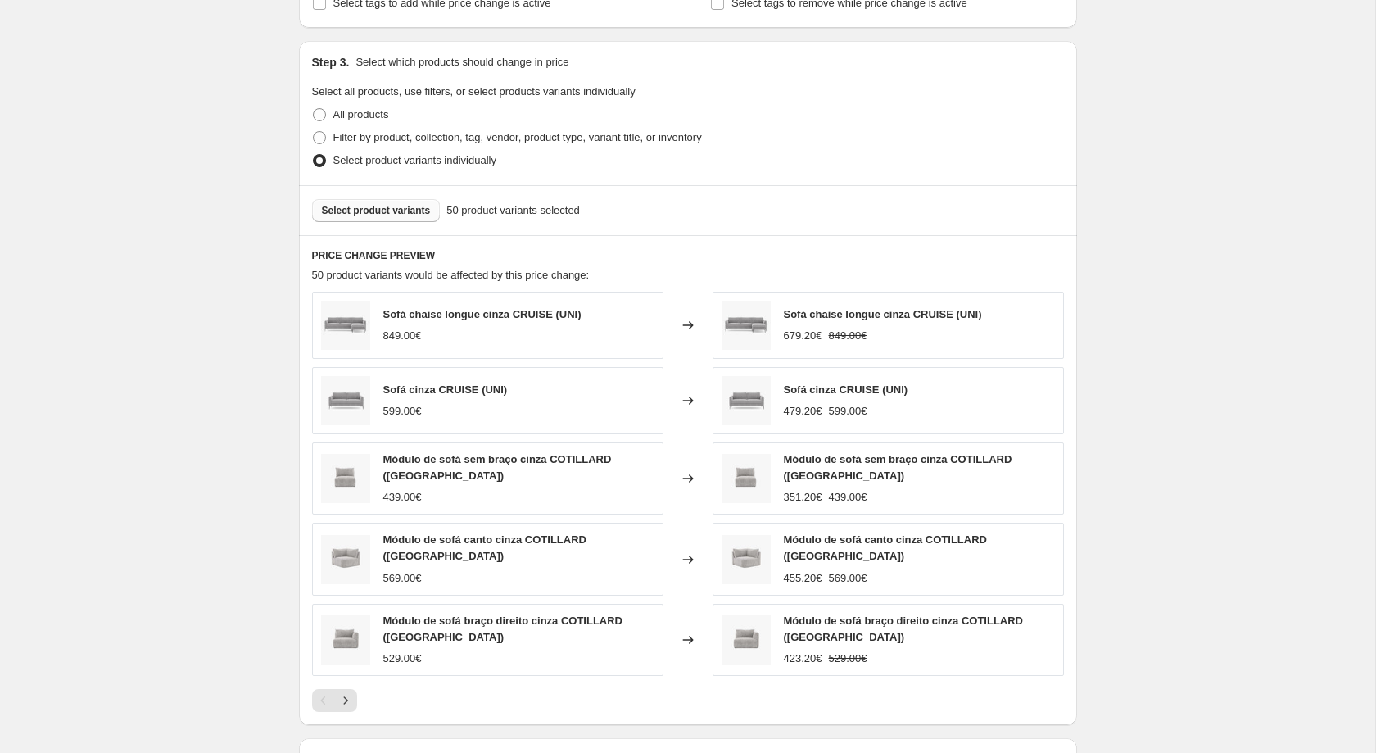
click at [376, 217] on span "Select product variants" at bounding box center [376, 210] width 109 height 13
click at [396, 222] on button "Select product variants" at bounding box center [376, 210] width 129 height 23
click at [354, 212] on button "Select product variants" at bounding box center [376, 210] width 129 height 23
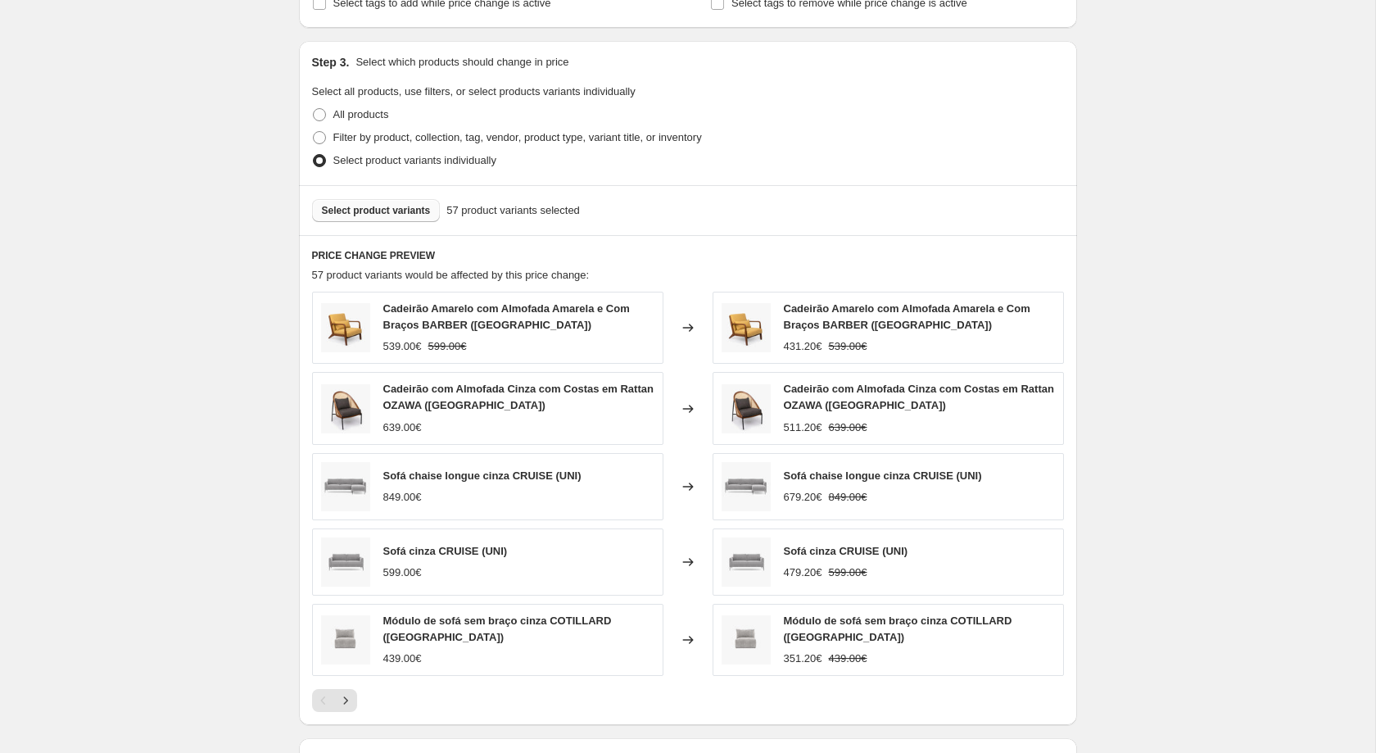
click at [417, 217] on span "Select product variants" at bounding box center [376, 210] width 109 height 13
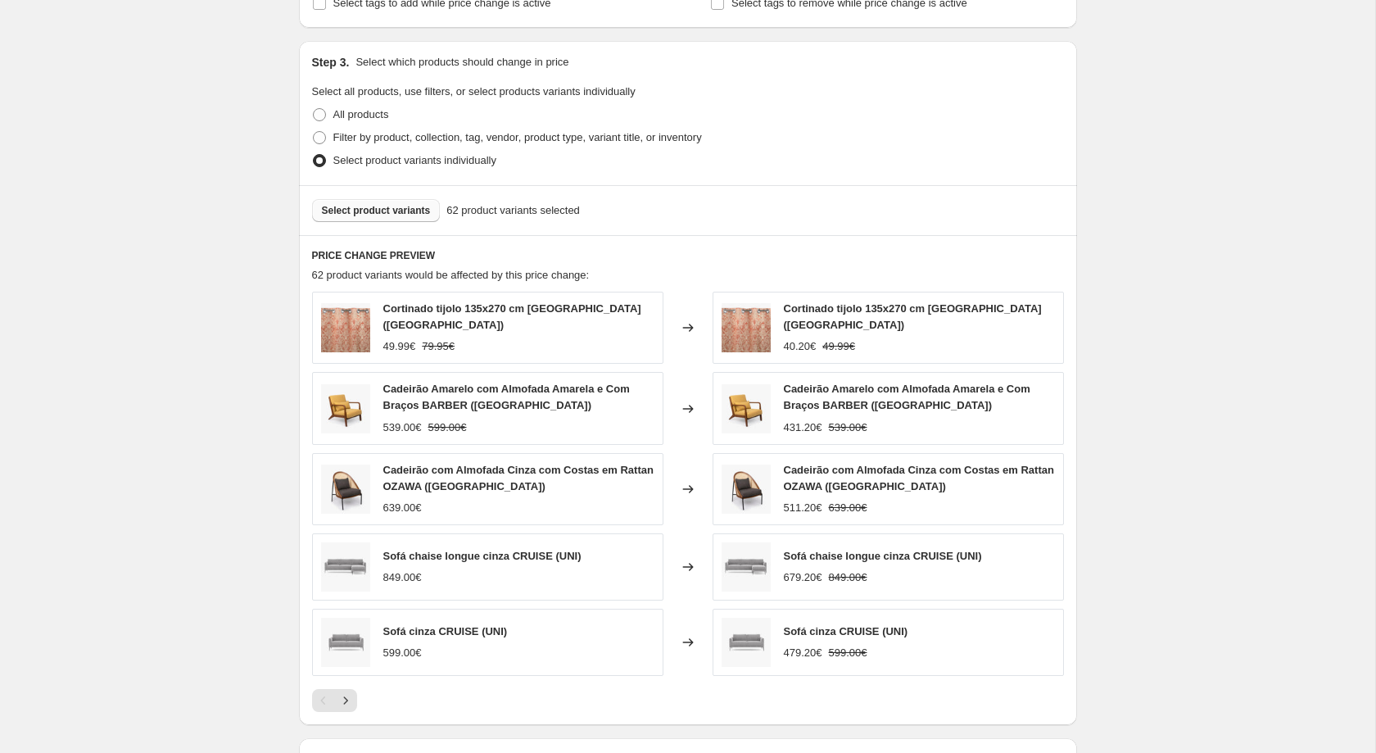
click at [330, 207] on div "Select product variants 62 product variants selected" at bounding box center [688, 210] width 778 height 50
click at [369, 222] on button "Select product variants" at bounding box center [376, 210] width 129 height 23
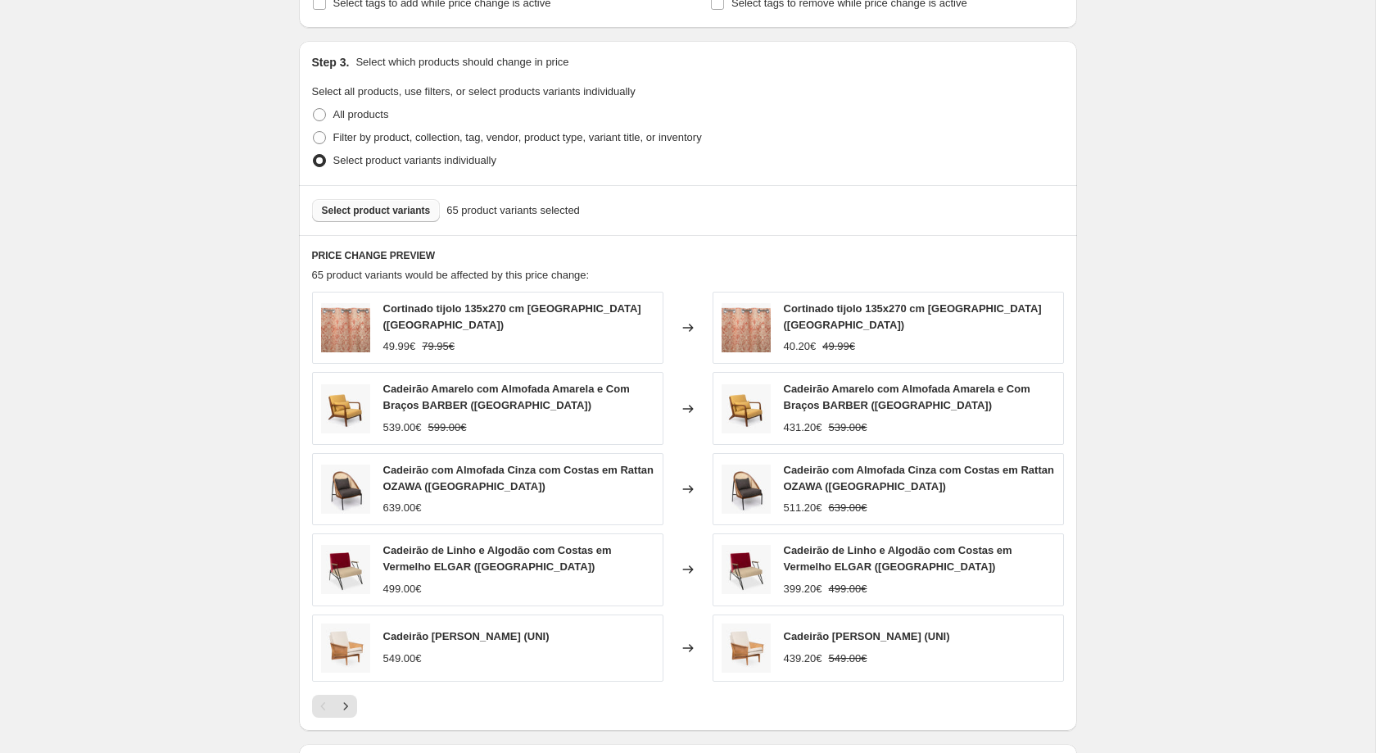
click at [416, 217] on span "Select product variants" at bounding box center [376, 210] width 109 height 13
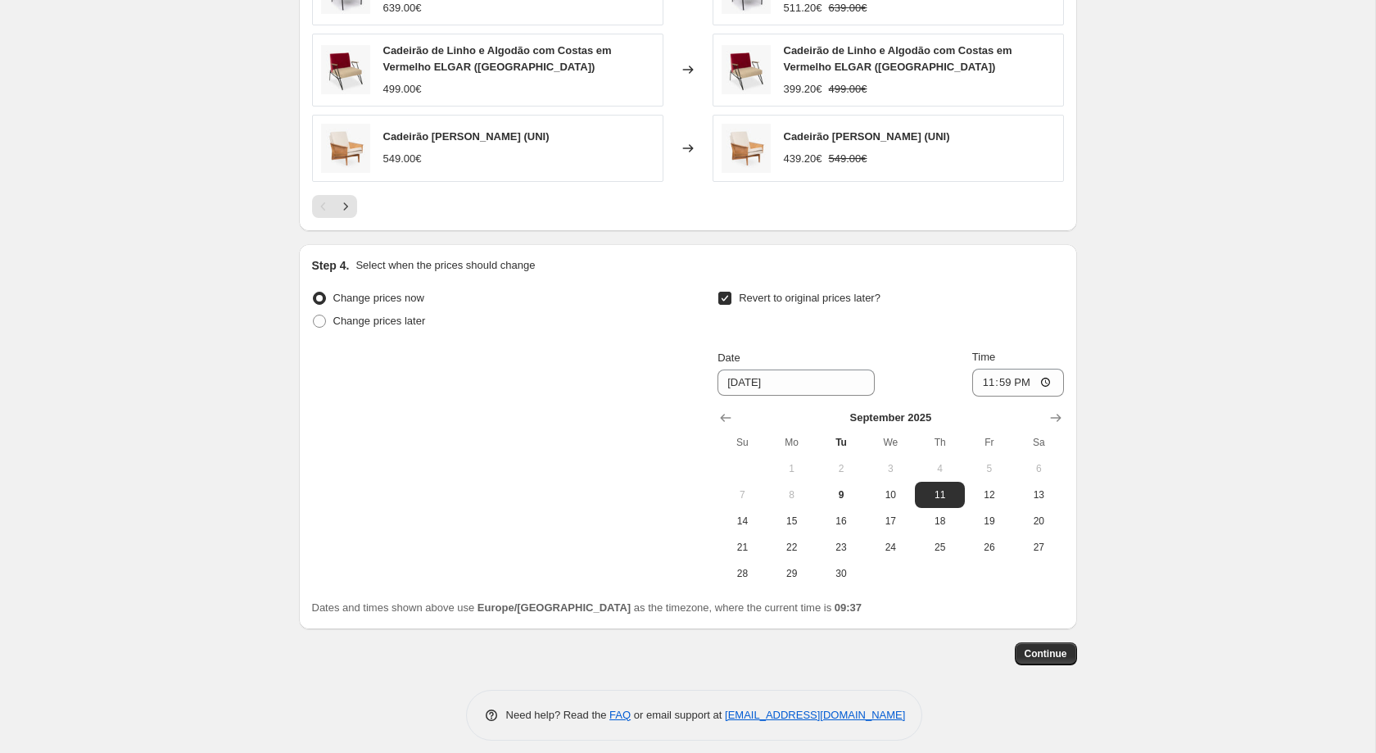
scroll to position [1335, 0]
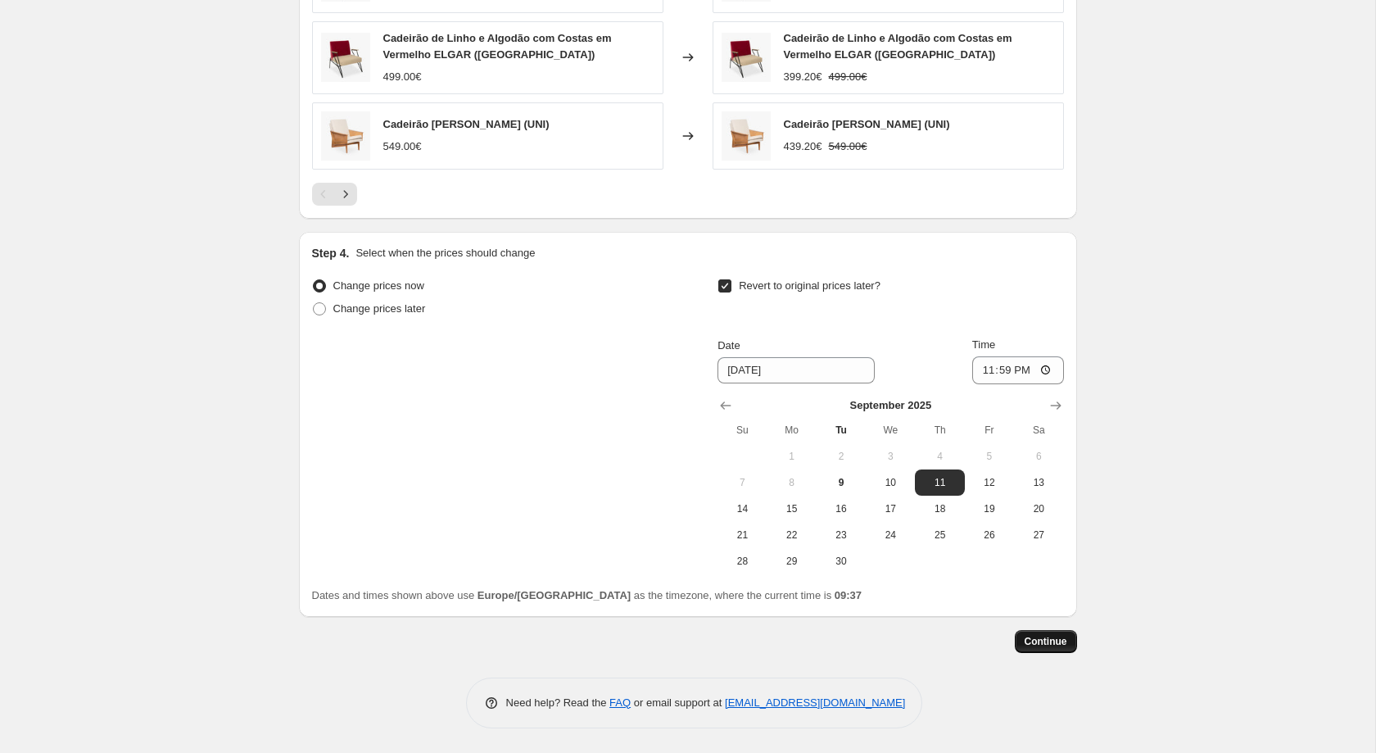
click at [1027, 631] on button "Continue" at bounding box center [1046, 641] width 62 height 23
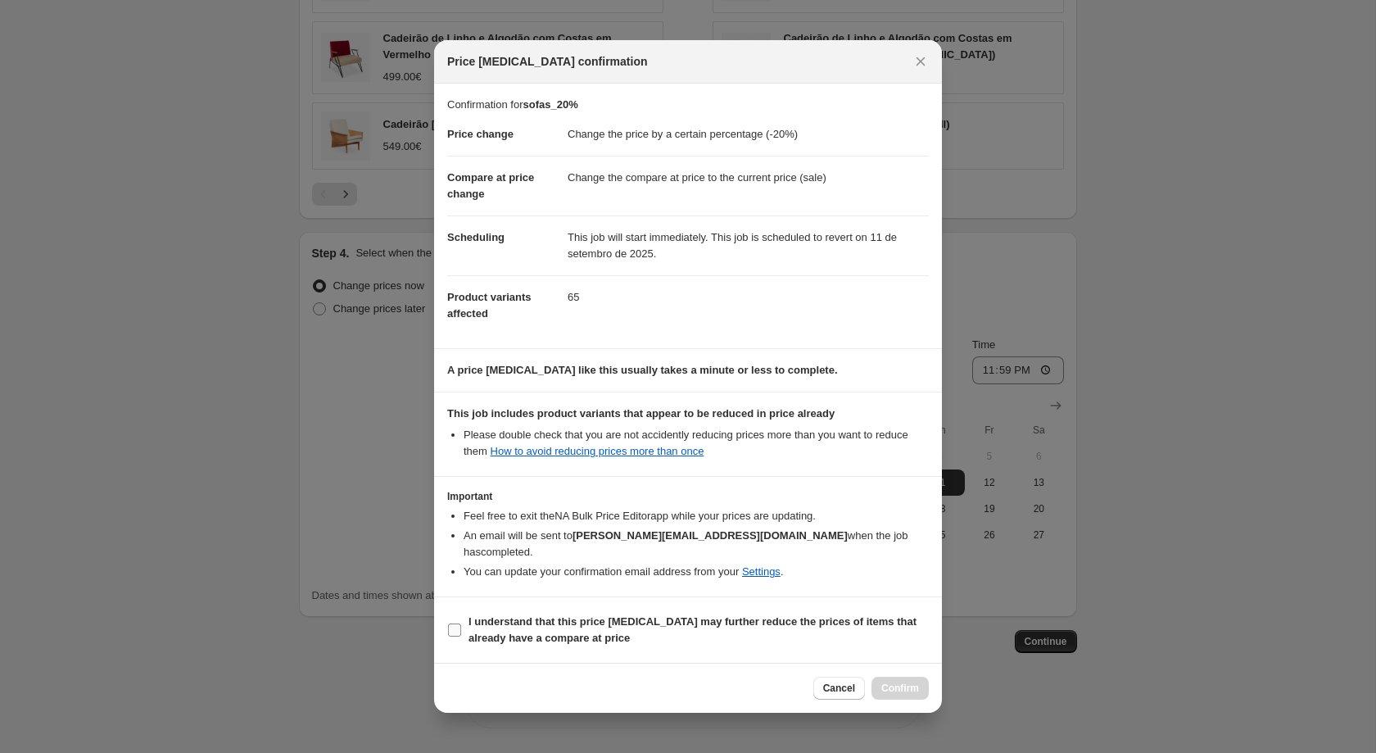
click at [605, 629] on span "I understand that this price change job may further reduce the prices of items …" at bounding box center [699, 630] width 460 height 33
click at [461, 629] on input "I understand that this price change job may further reduce the prices of items …" at bounding box center [454, 629] width 13 height 13
checkbox input "true"
click at [916, 682] on span "Confirm" at bounding box center [900, 688] width 38 height 13
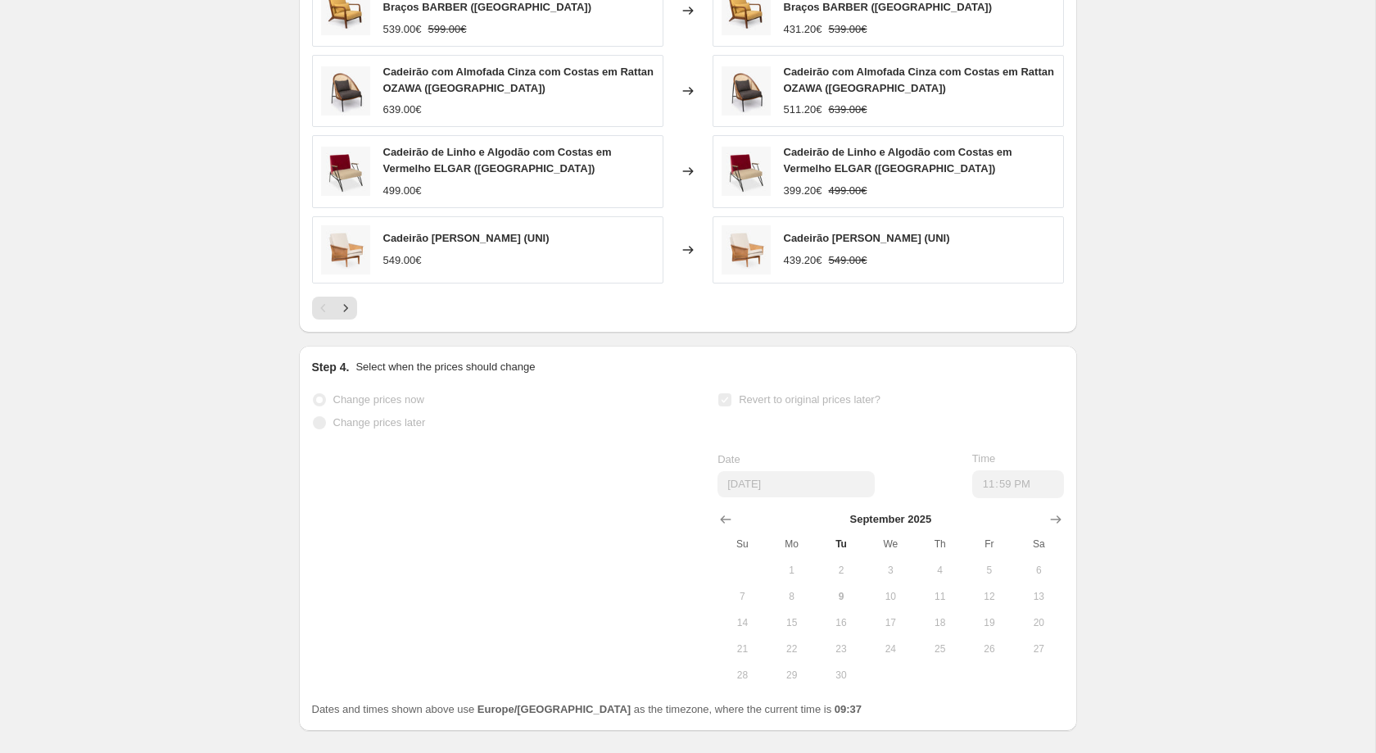
scroll to position [1378, 0]
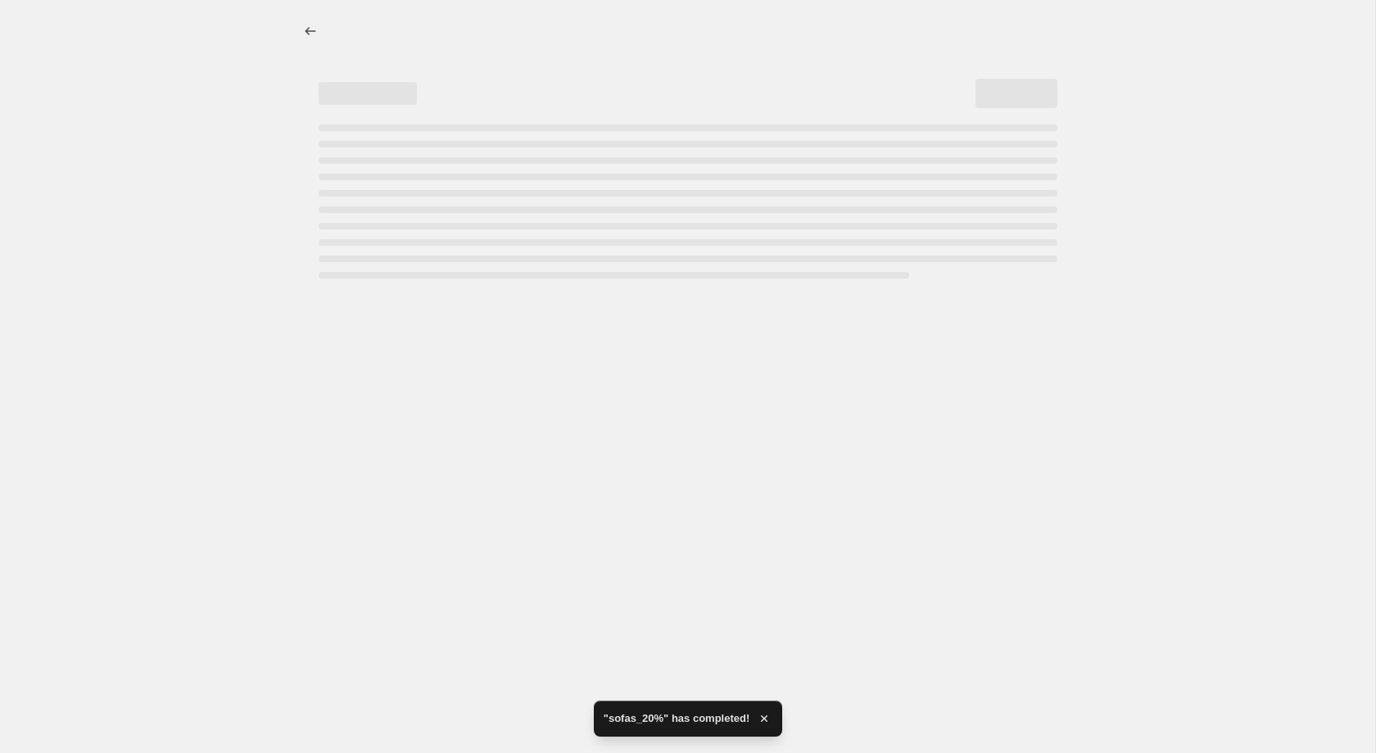
select select "percentage"
